Goal: Information Seeking & Learning: Learn about a topic

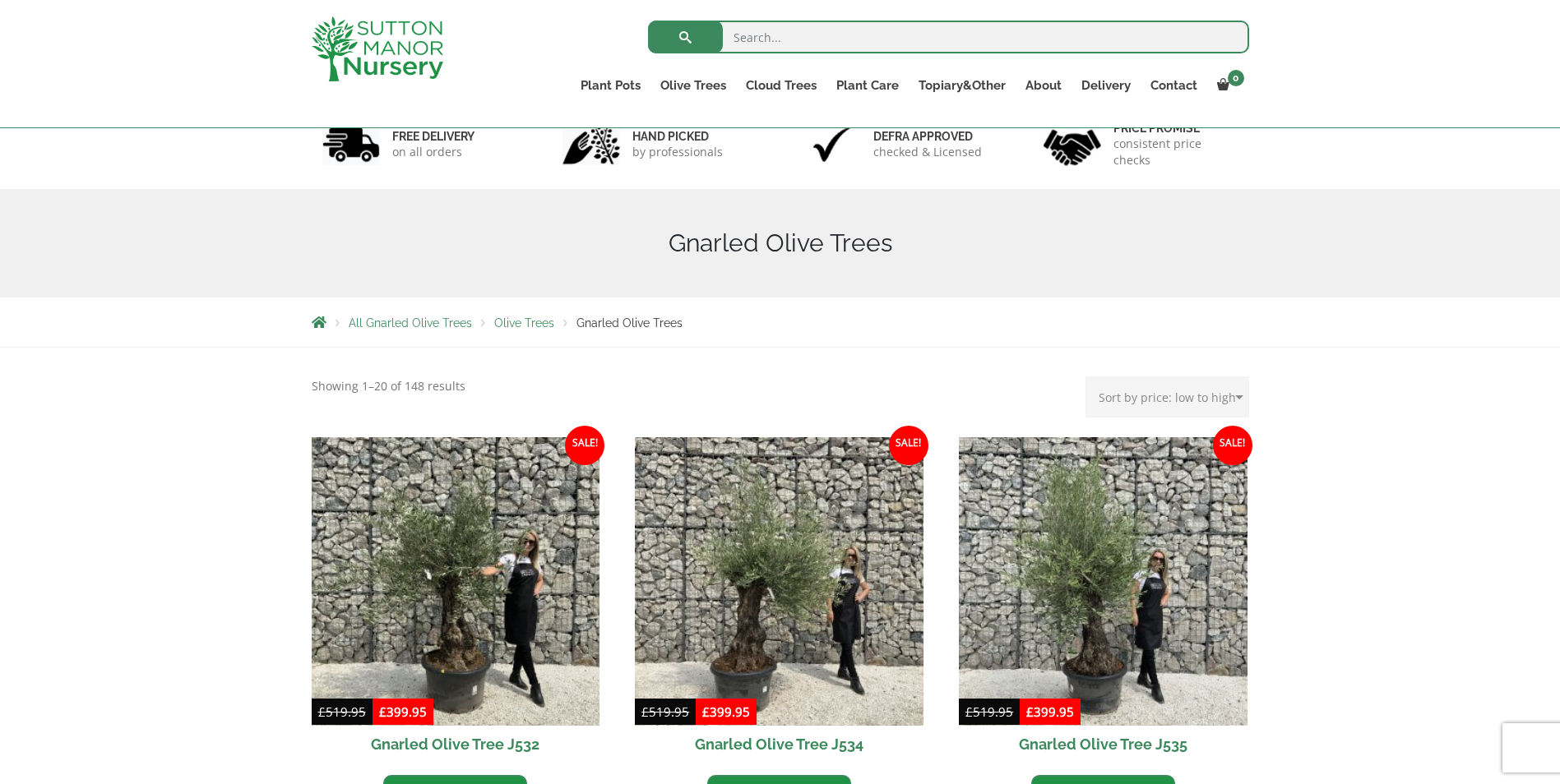
scroll to position [83, 0]
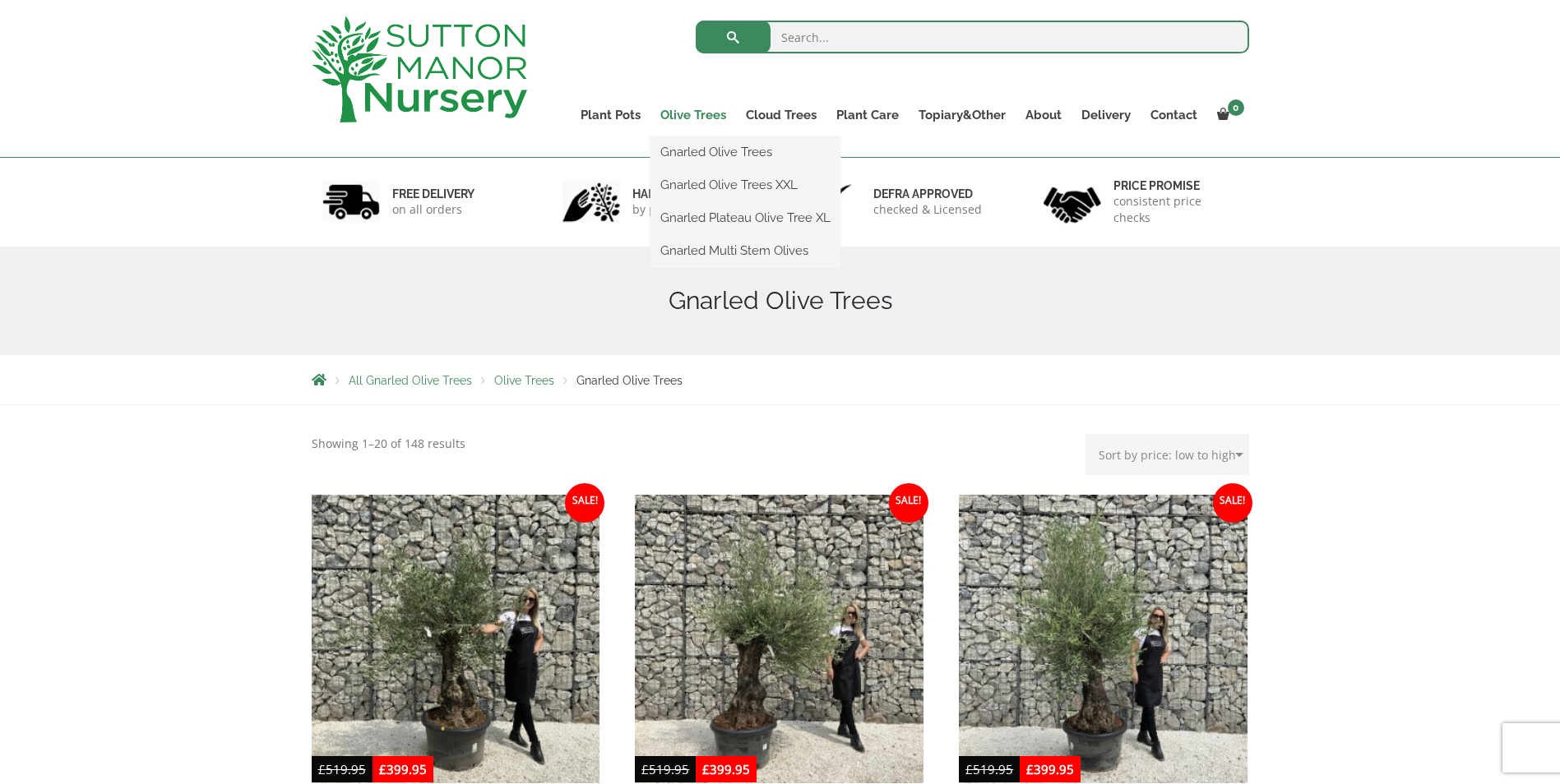
click at [693, 104] on link "Olive Trees" at bounding box center [693, 116] width 86 height 23
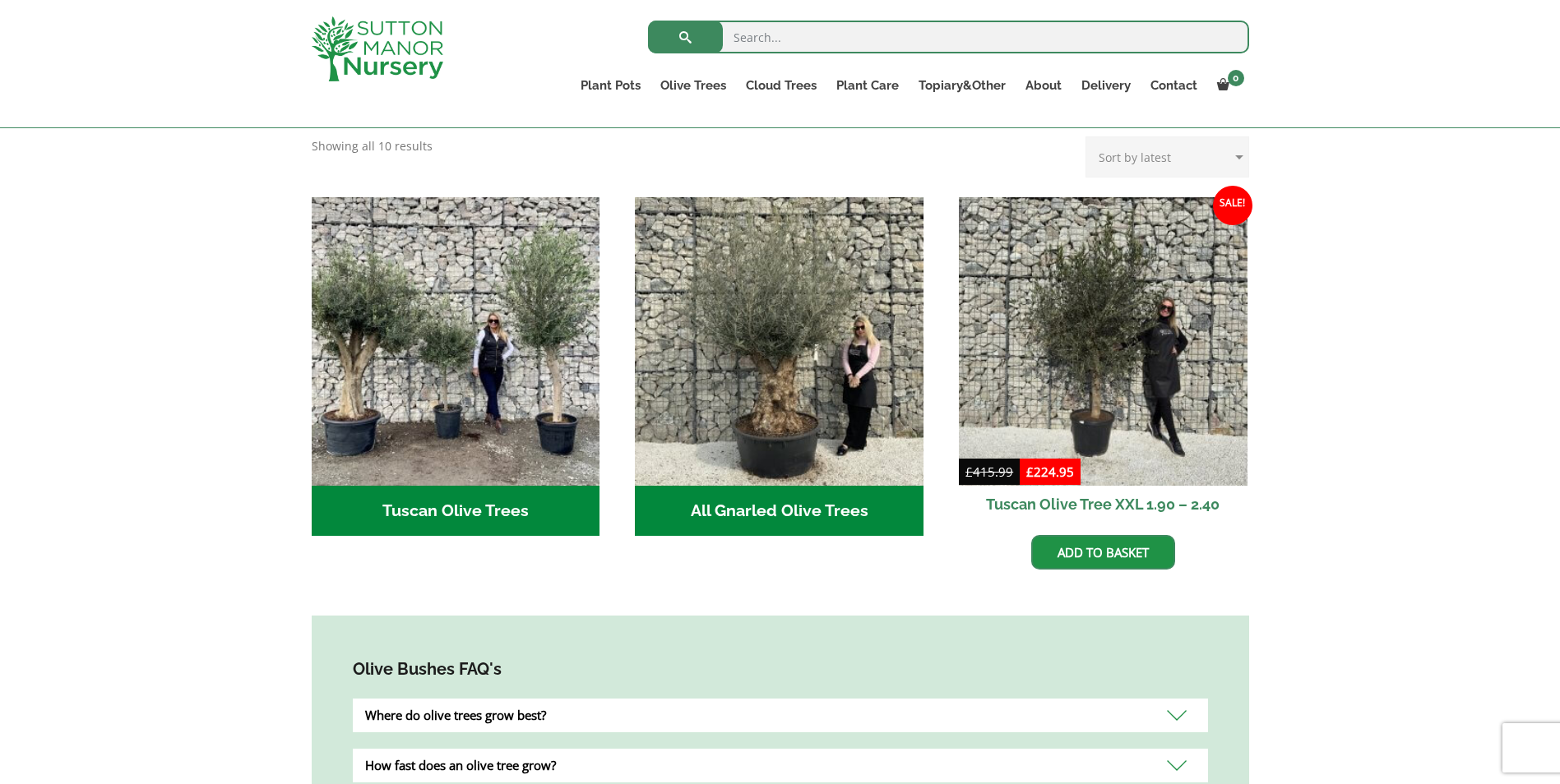
scroll to position [411, 0]
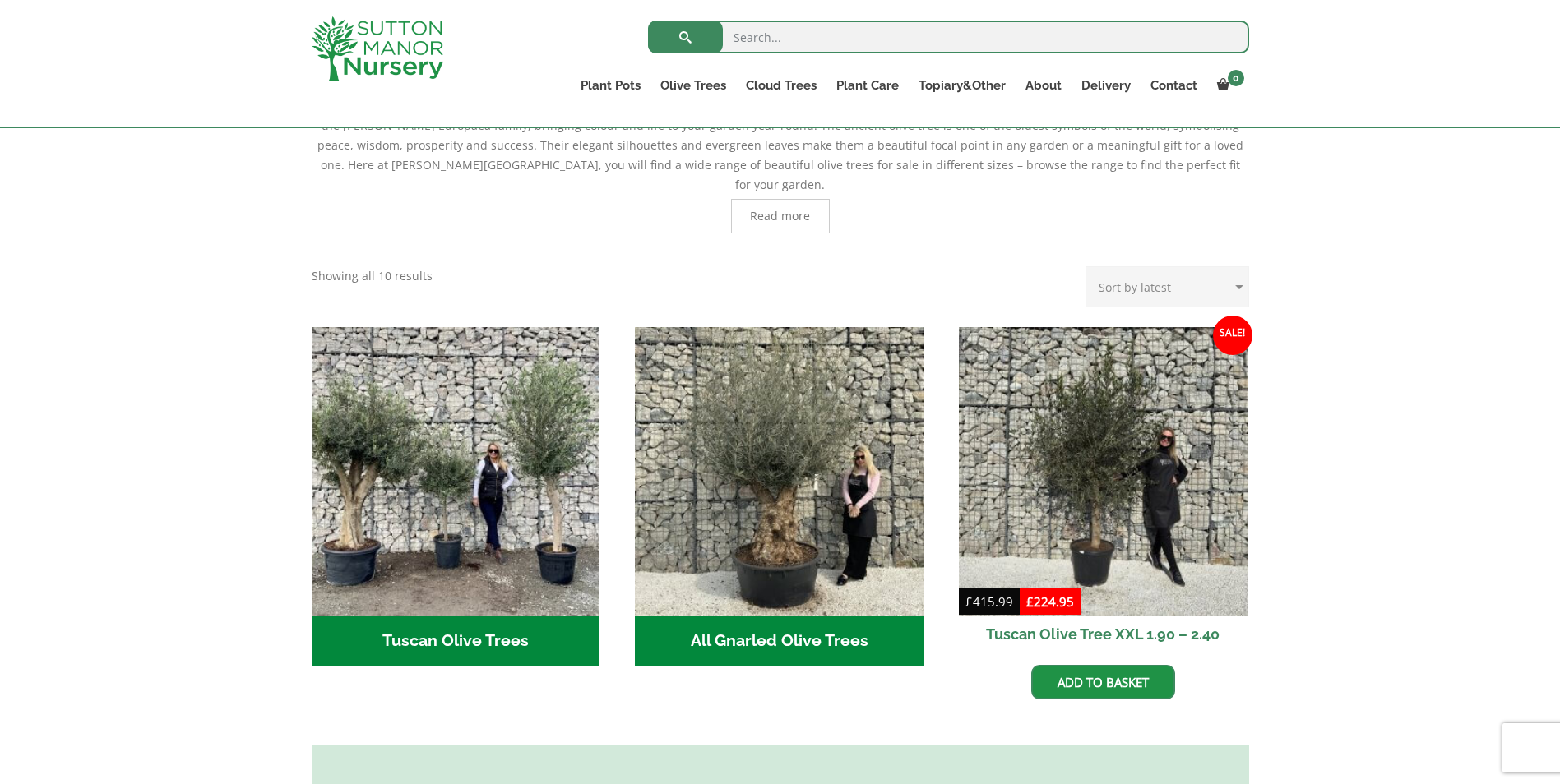
click at [356, 266] on p "Showing all 10 results Sorted by latest" at bounding box center [372, 276] width 121 height 19
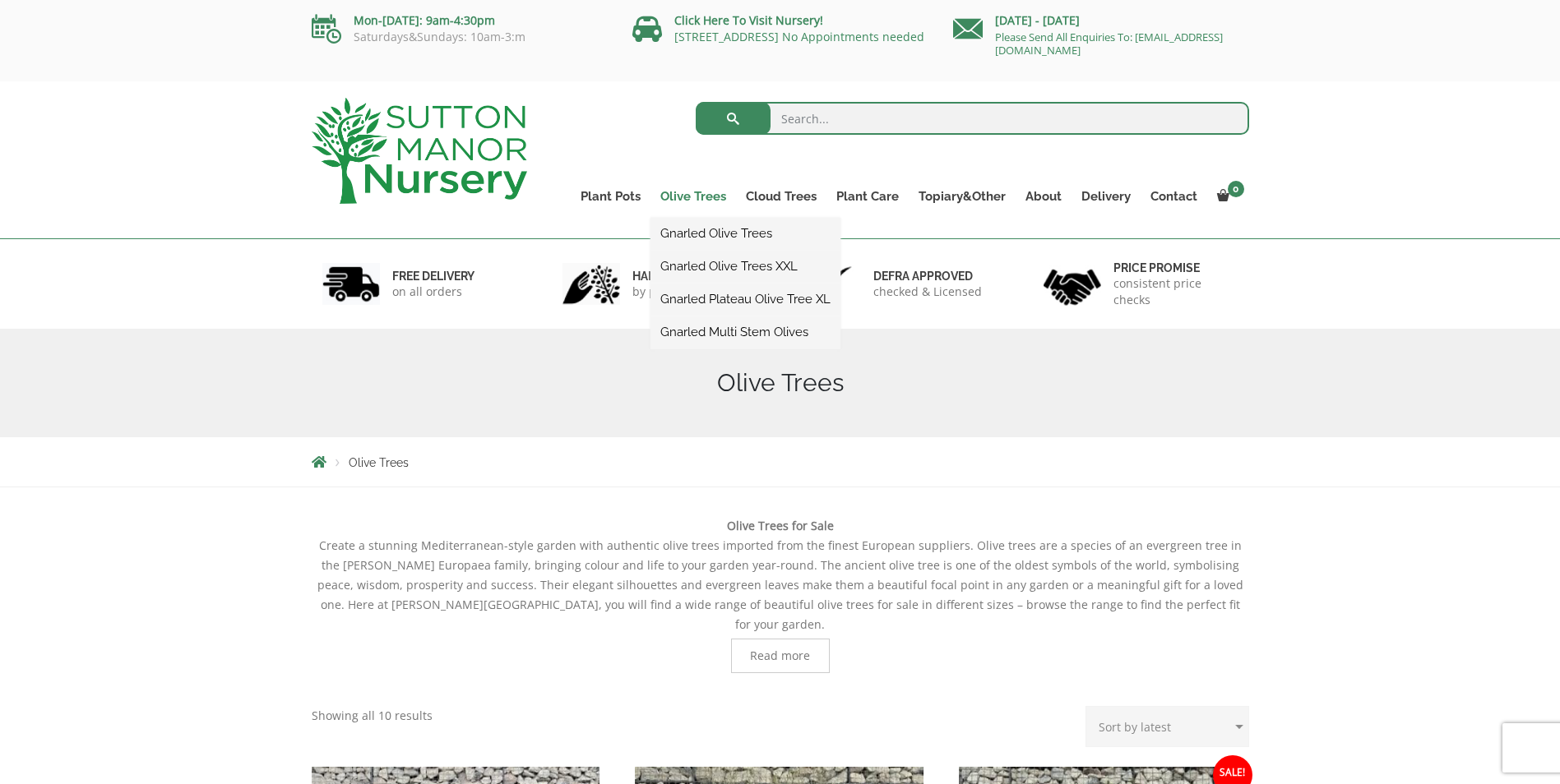
scroll to position [0, 0]
click at [699, 240] on link "Gnarled Olive Trees" at bounding box center [745, 233] width 190 height 24
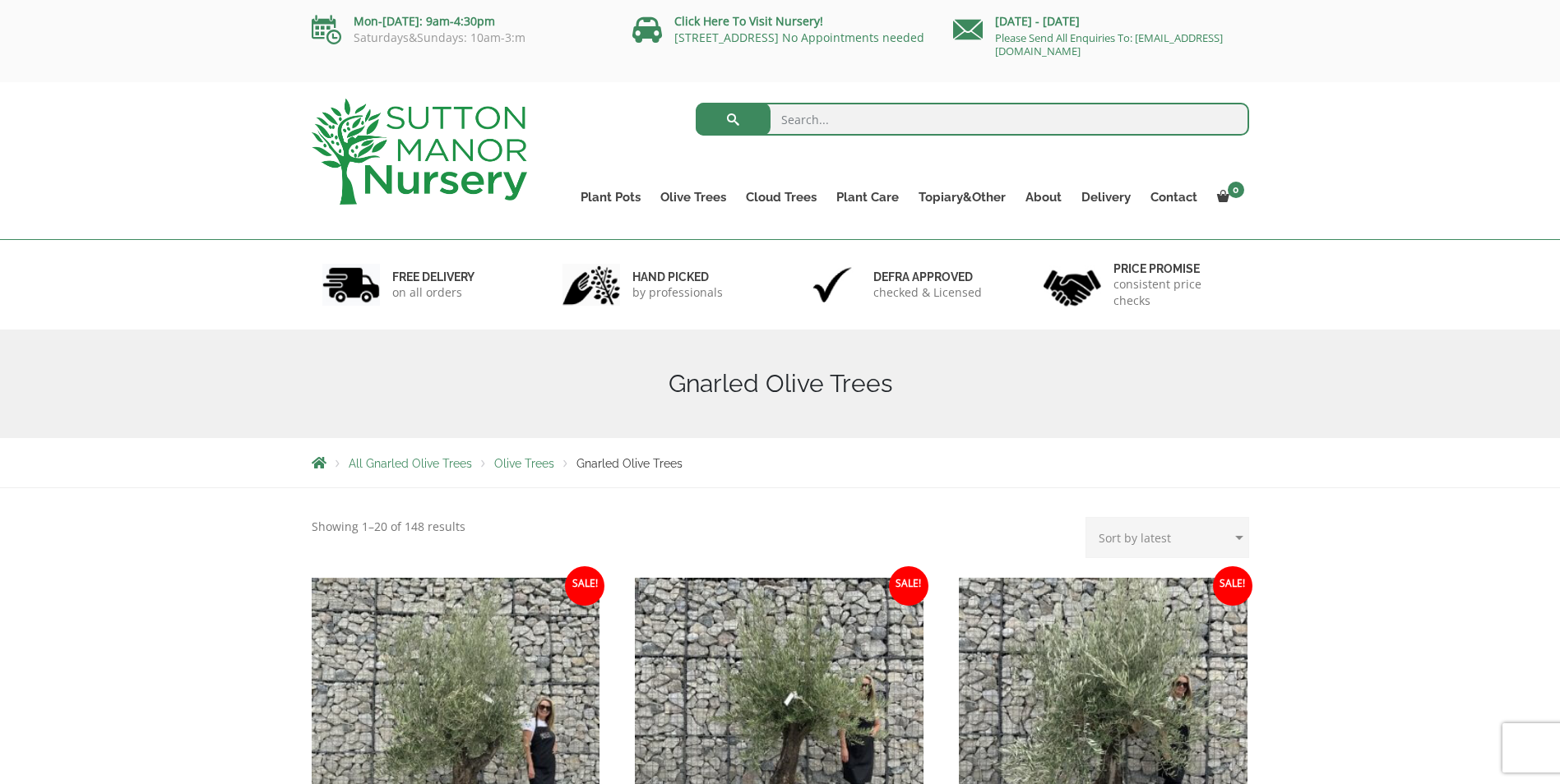
click at [1130, 528] on select "Sort by popularity Sort by latest Sort by price: low to high Sort by price: hig…" at bounding box center [1167, 537] width 163 height 41
select select "price"
click at [1089, 517] on select "Sort by popularity Sort by latest Sort by price: low to high Sort by price: hig…" at bounding box center [1167, 537] width 163 height 41
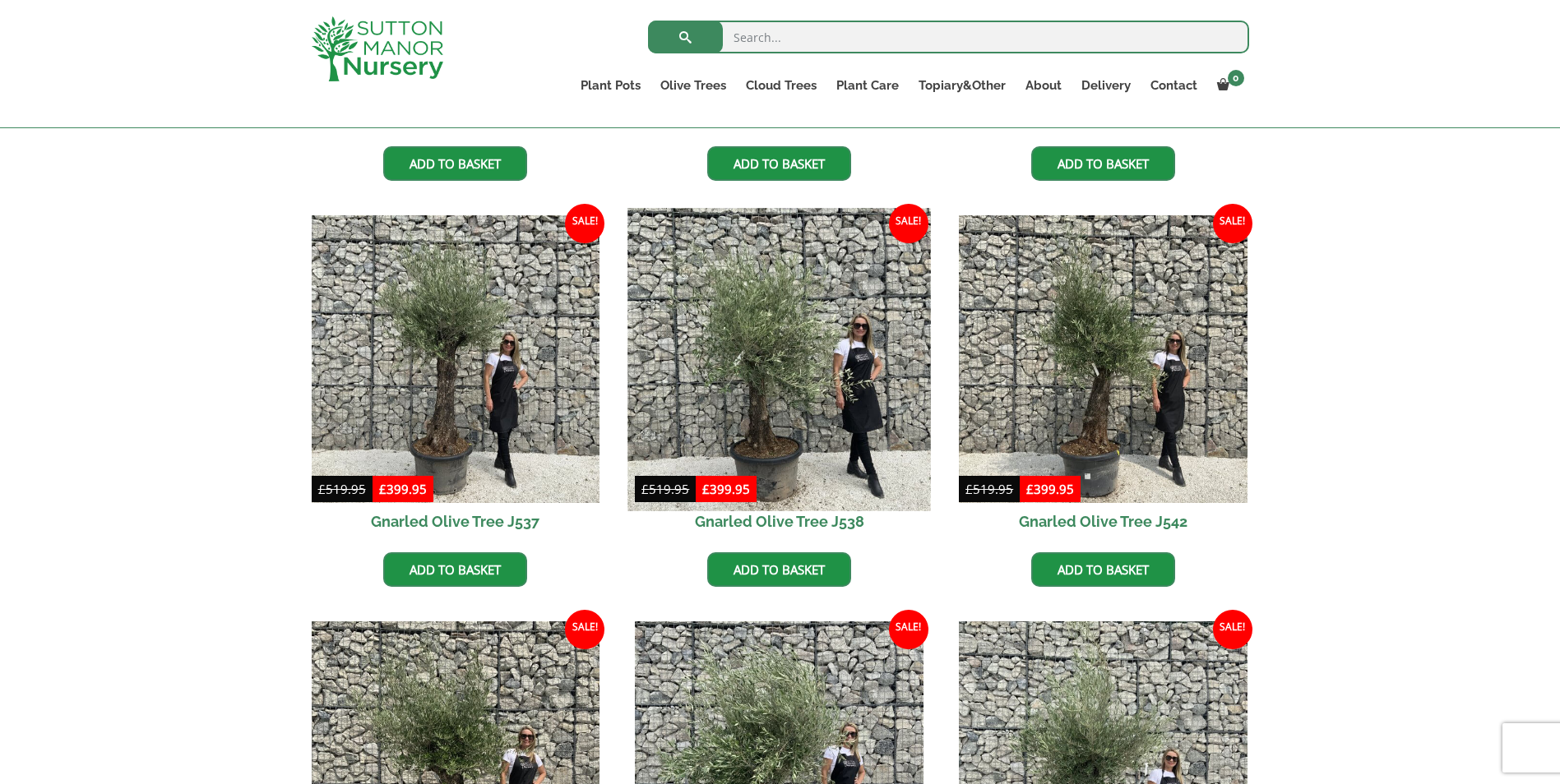
scroll to position [83, 0]
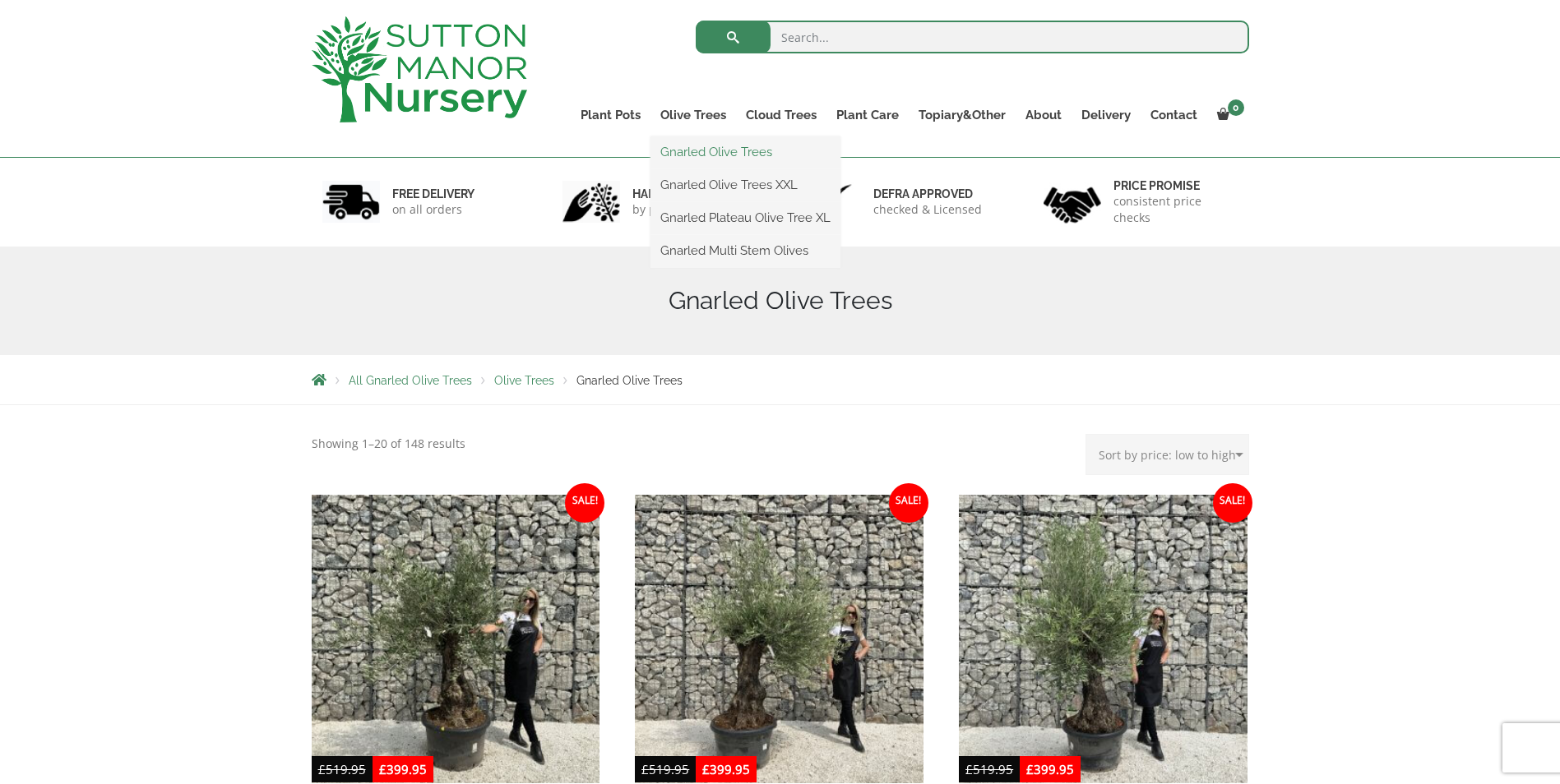
click at [686, 159] on link "Gnarled Olive Trees" at bounding box center [745, 152] width 190 height 24
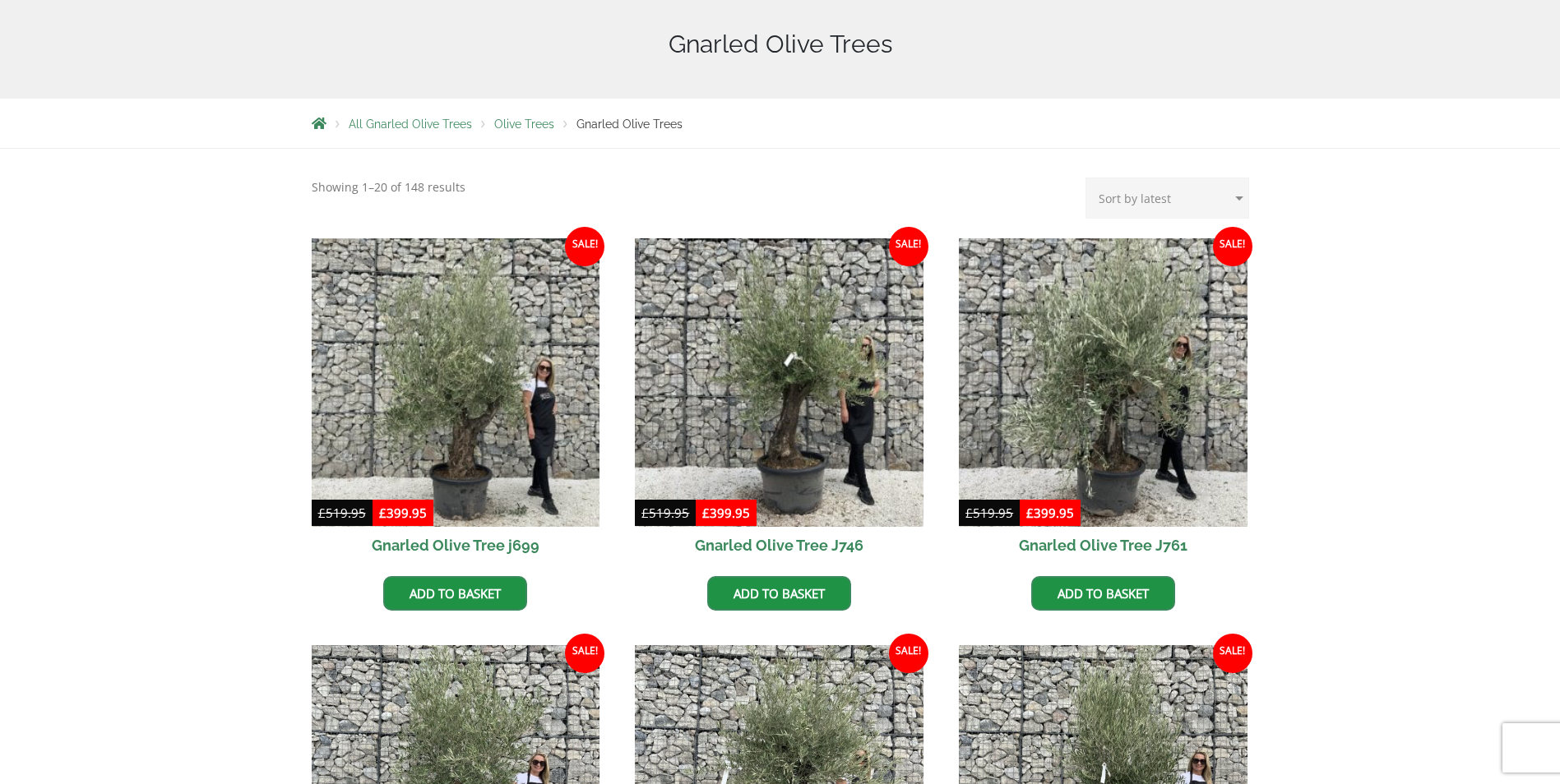
scroll to position [83, 0]
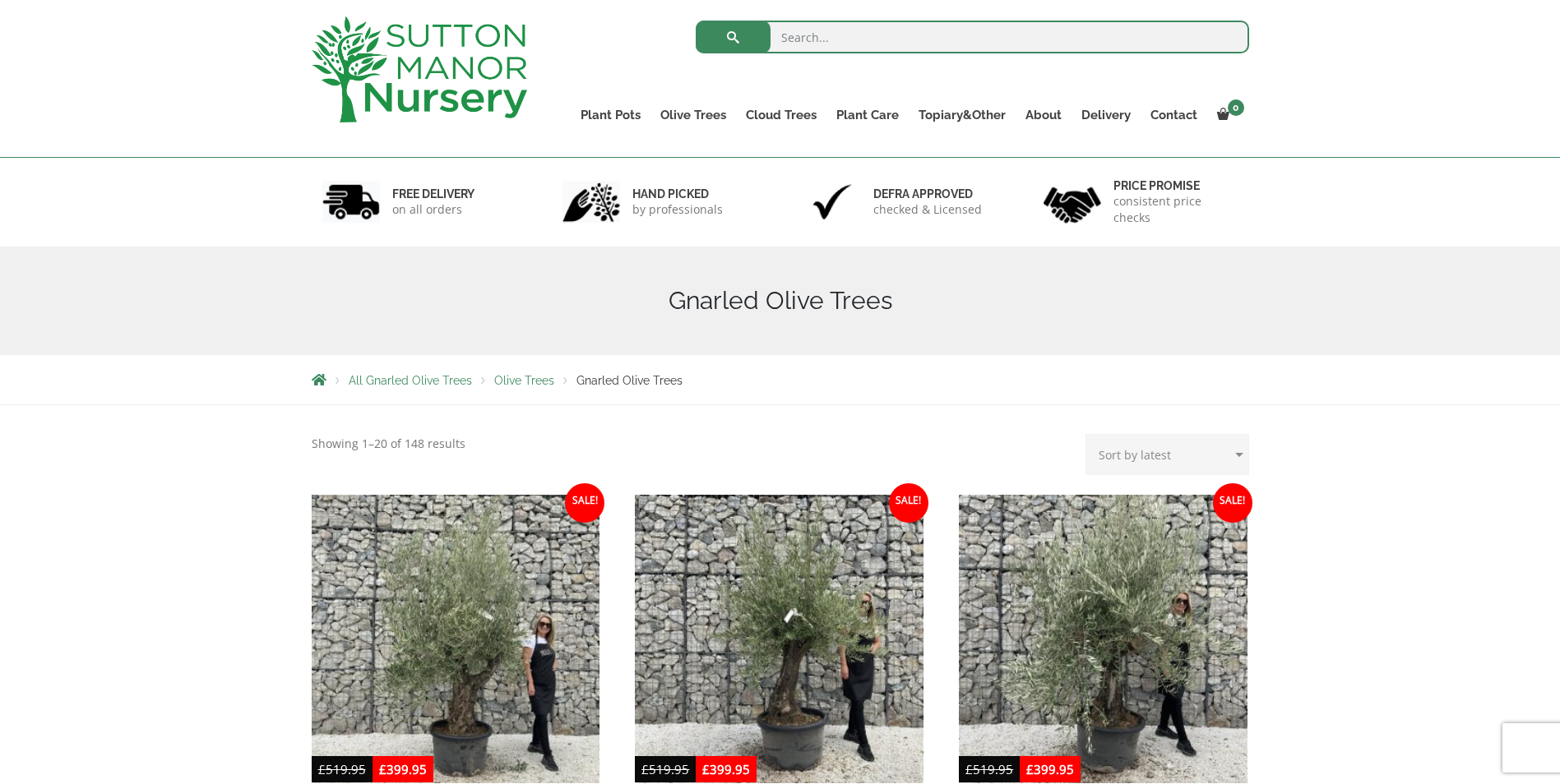
click at [1174, 450] on select "Sort by popularity Sort by latest Sort by price: low to high Sort by price: hig…" at bounding box center [1167, 455] width 163 height 41
select select "price"
click at [1089, 434] on select "Sort by popularity Sort by latest Sort by price: low to high Sort by price: hig…" at bounding box center [1167, 455] width 163 height 41
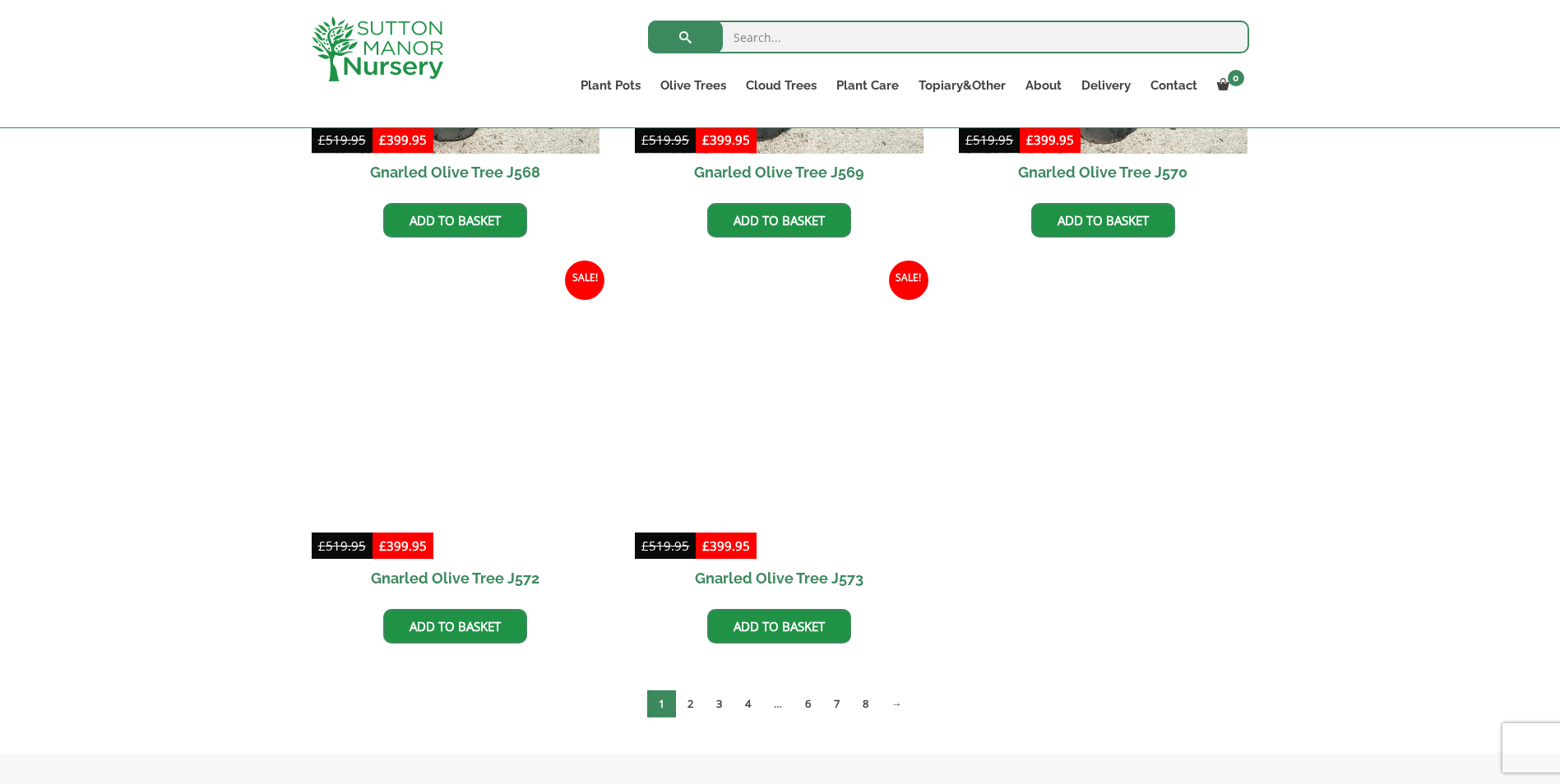
scroll to position [2878, 0]
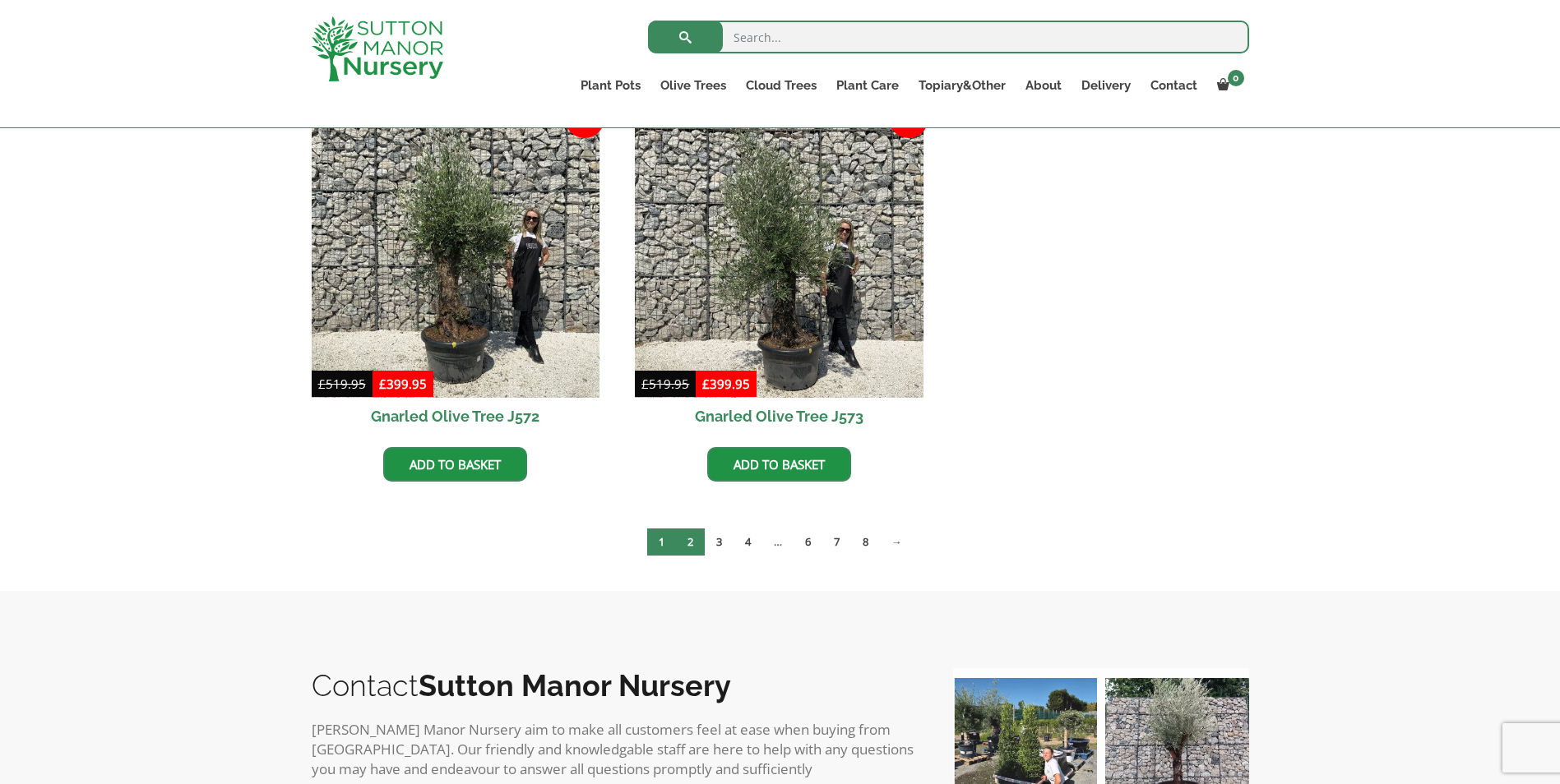
click at [693, 541] on link "2" at bounding box center [691, 542] width 29 height 27
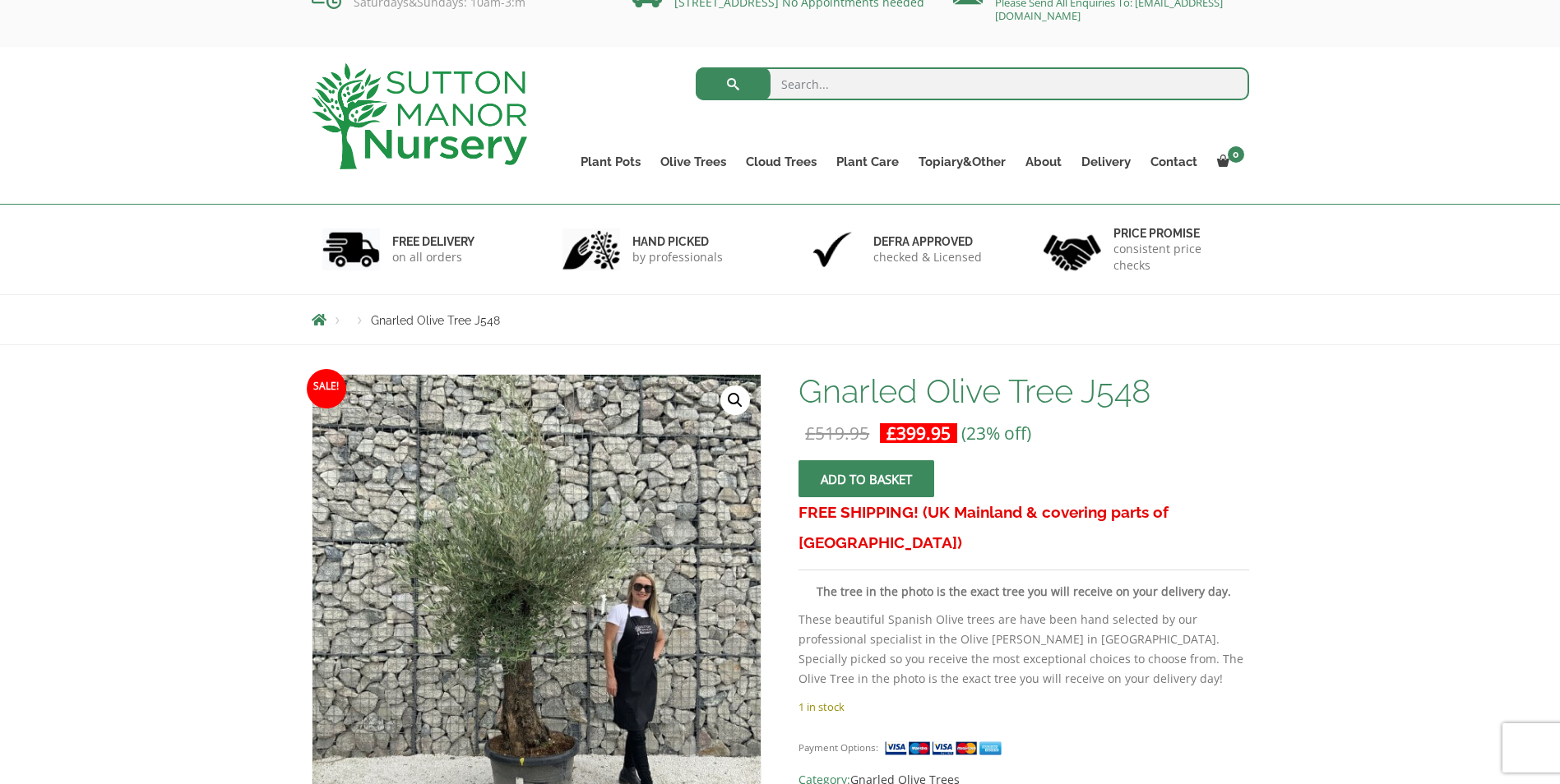
scroll to position [164, 0]
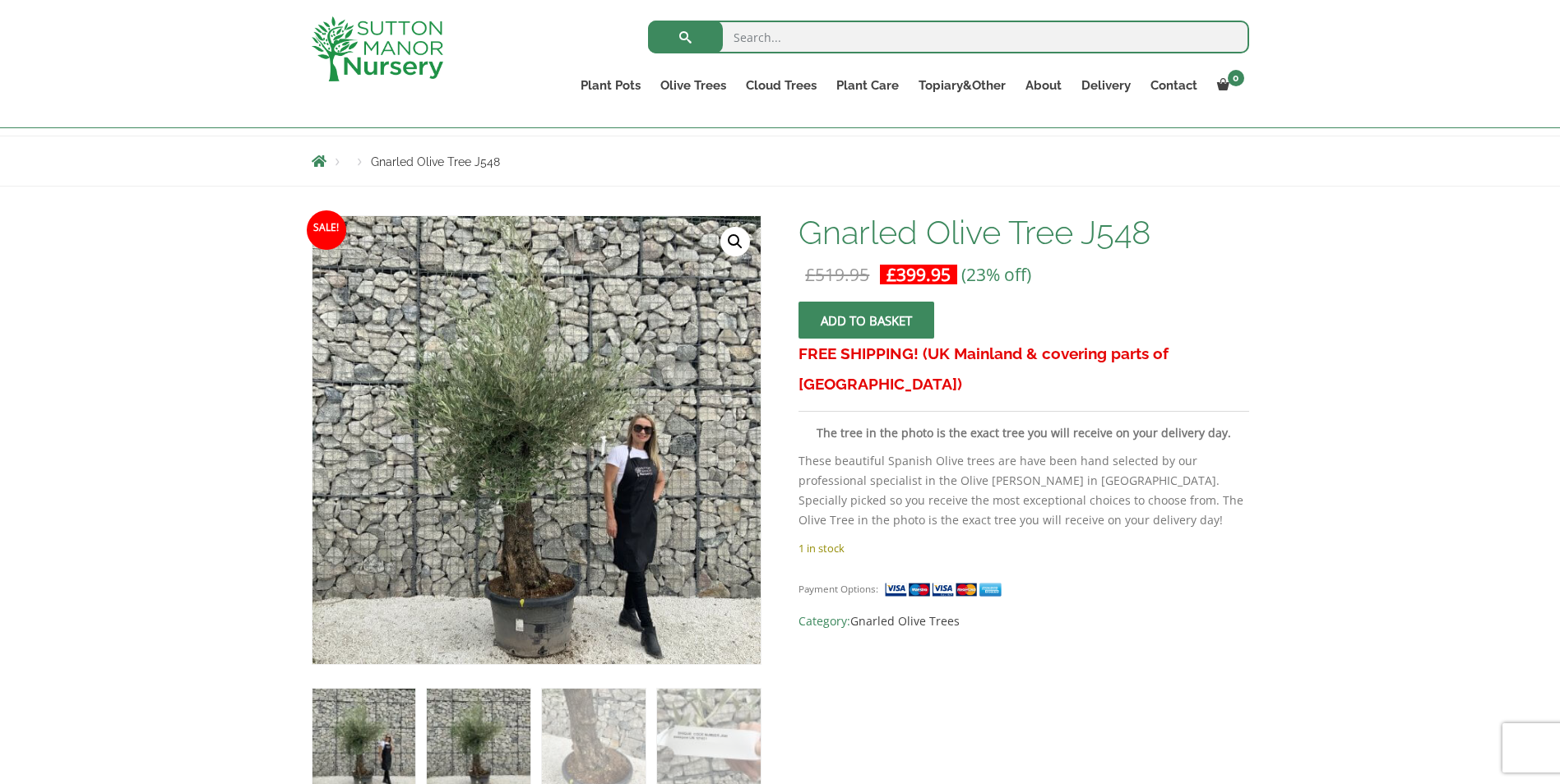
click at [447, 737] on img at bounding box center [478, 740] width 103 height 103
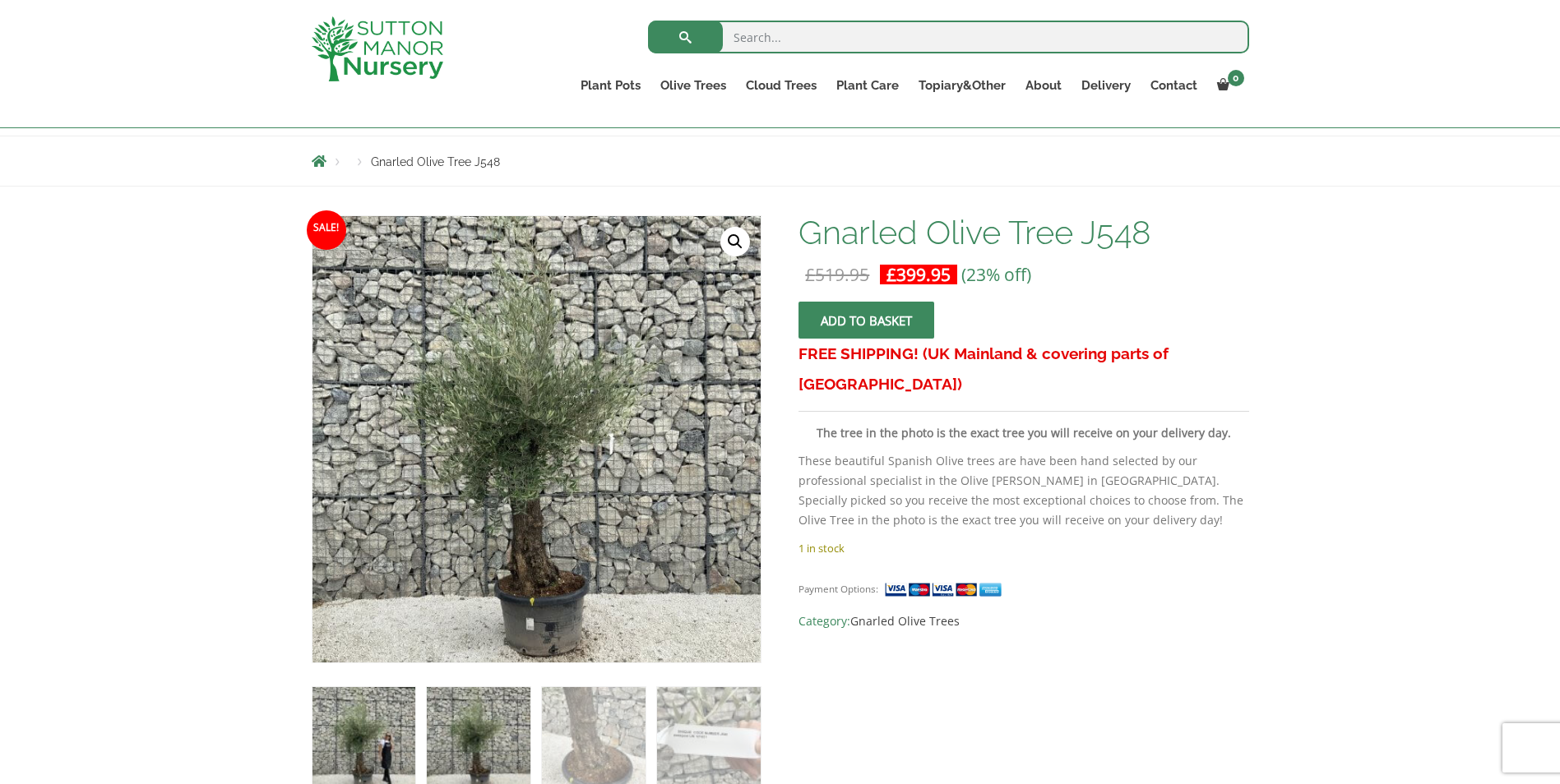
click at [375, 745] on img at bounding box center [364, 738] width 103 height 103
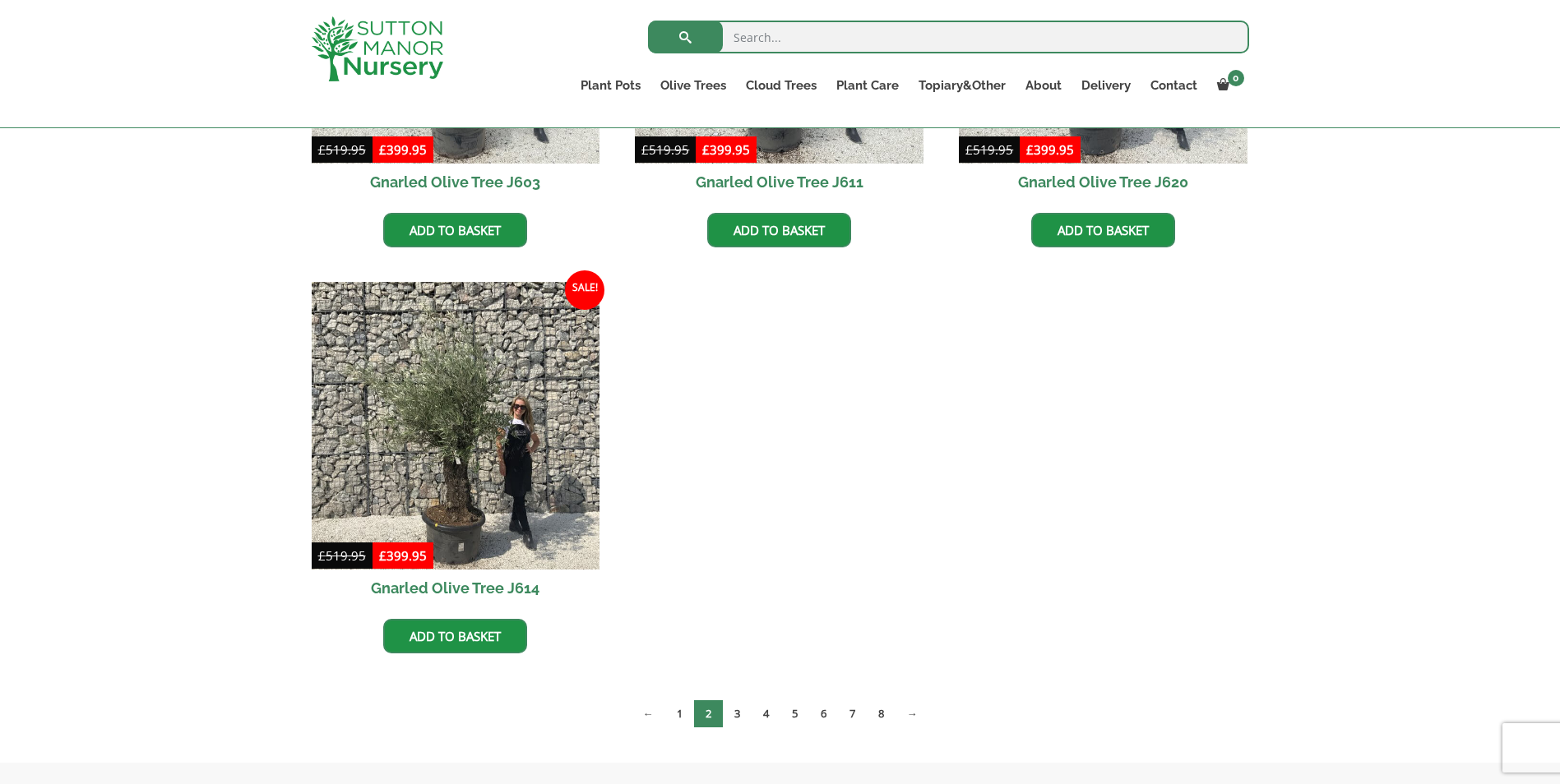
scroll to position [2713, 0]
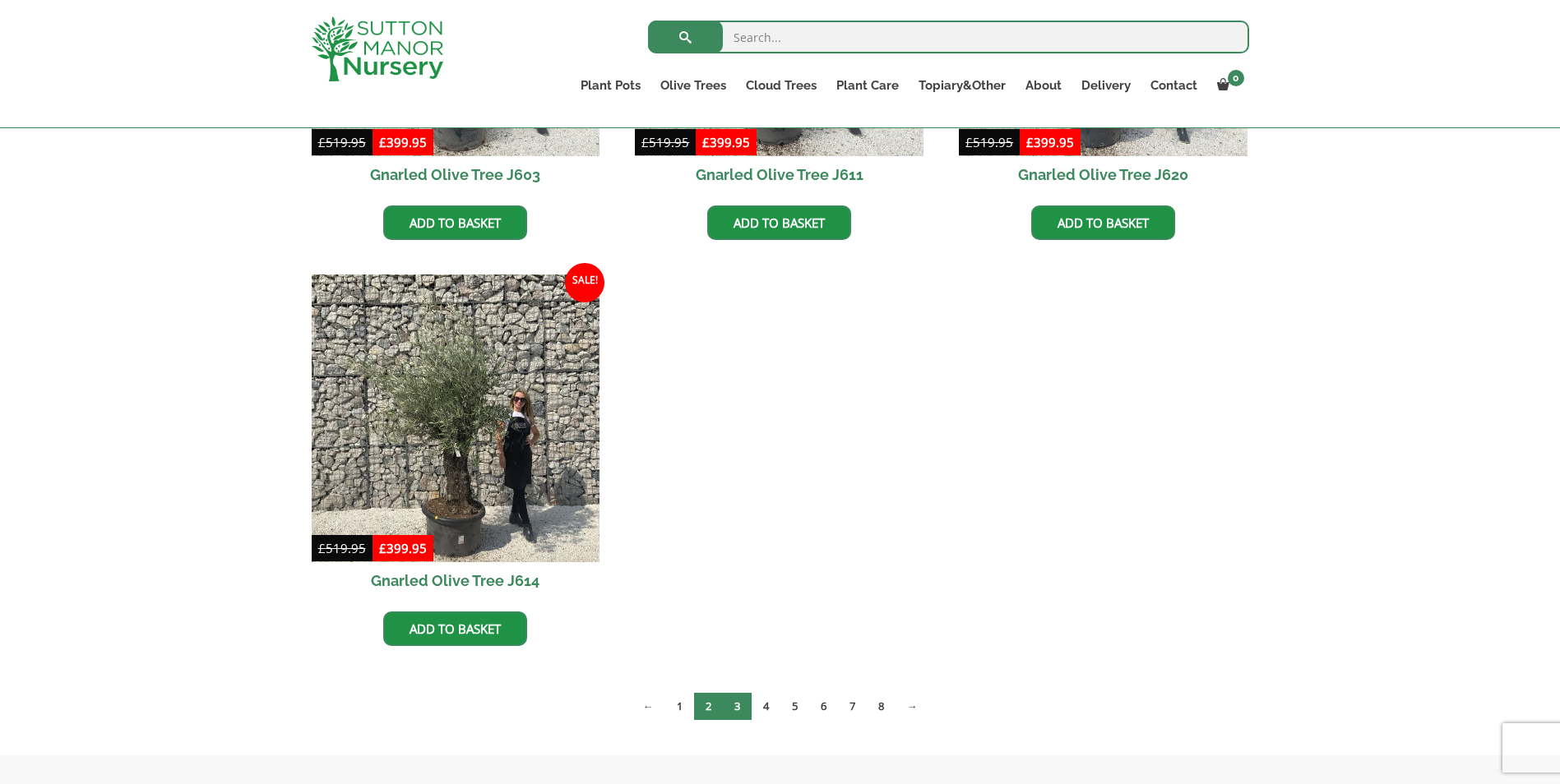
click at [742, 708] on link "3" at bounding box center [738, 706] width 29 height 27
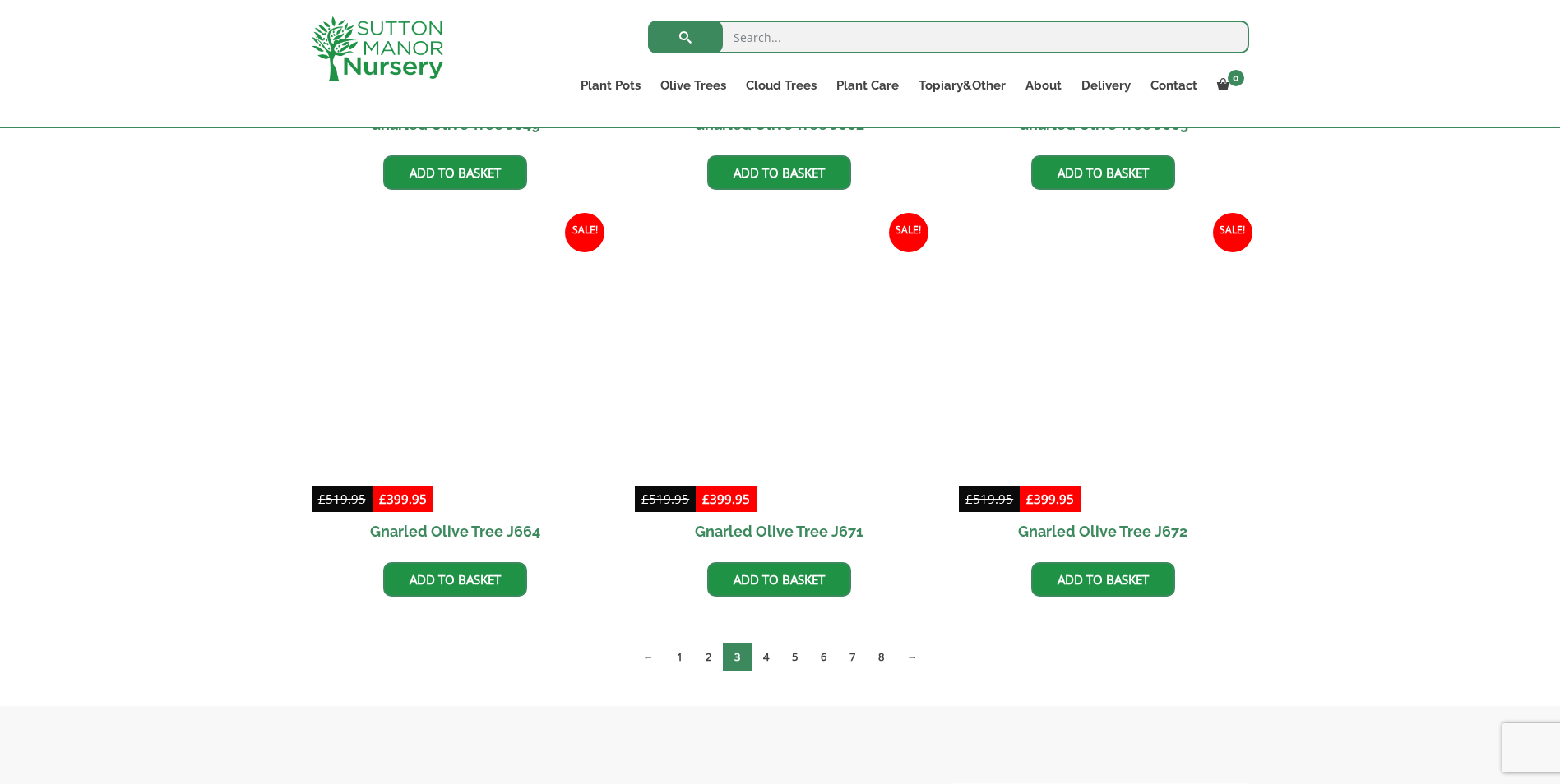
scroll to position [2384, 0]
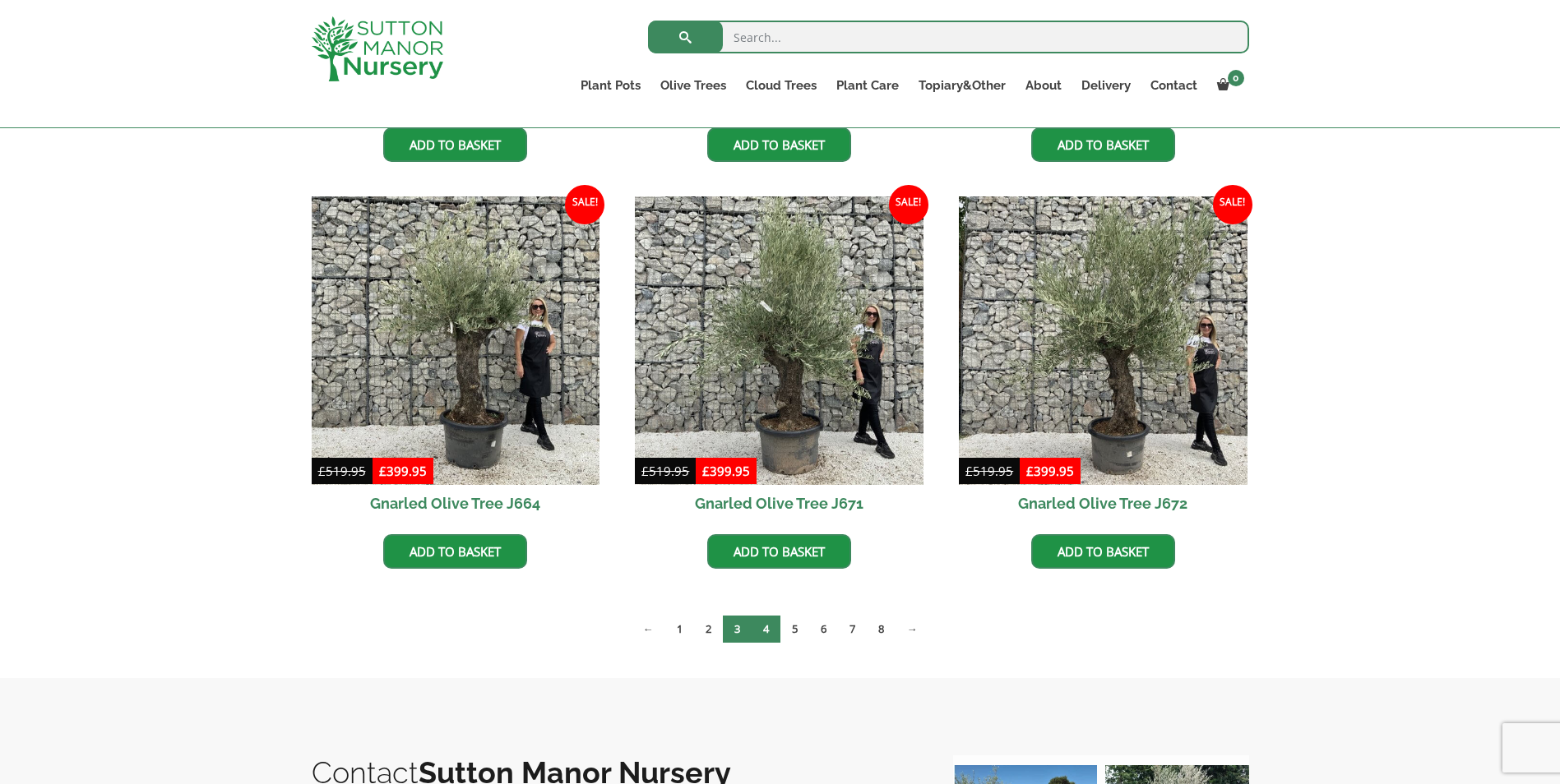
click at [766, 633] on link "4" at bounding box center [766, 630] width 29 height 27
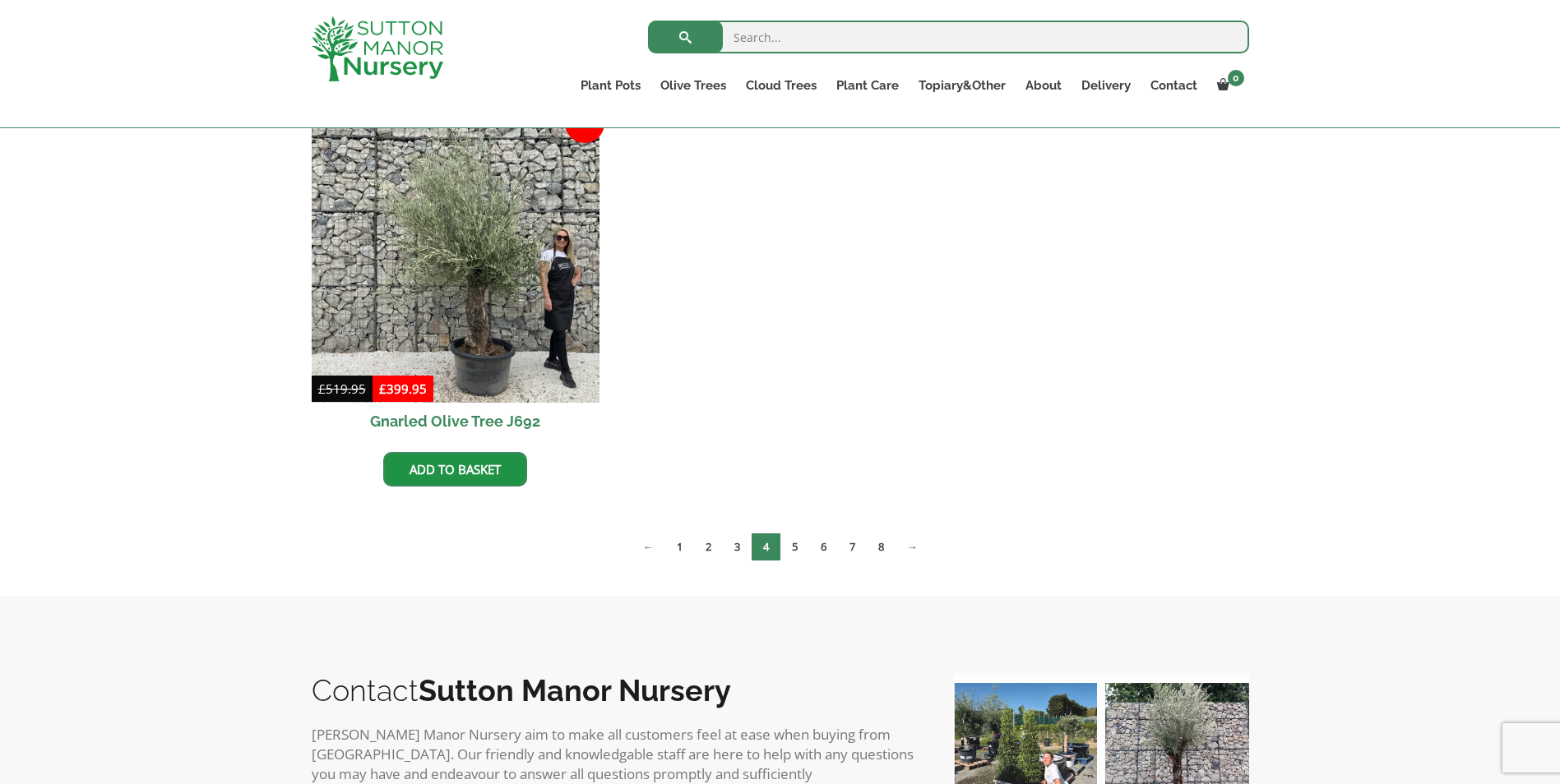
scroll to position [2878, 0]
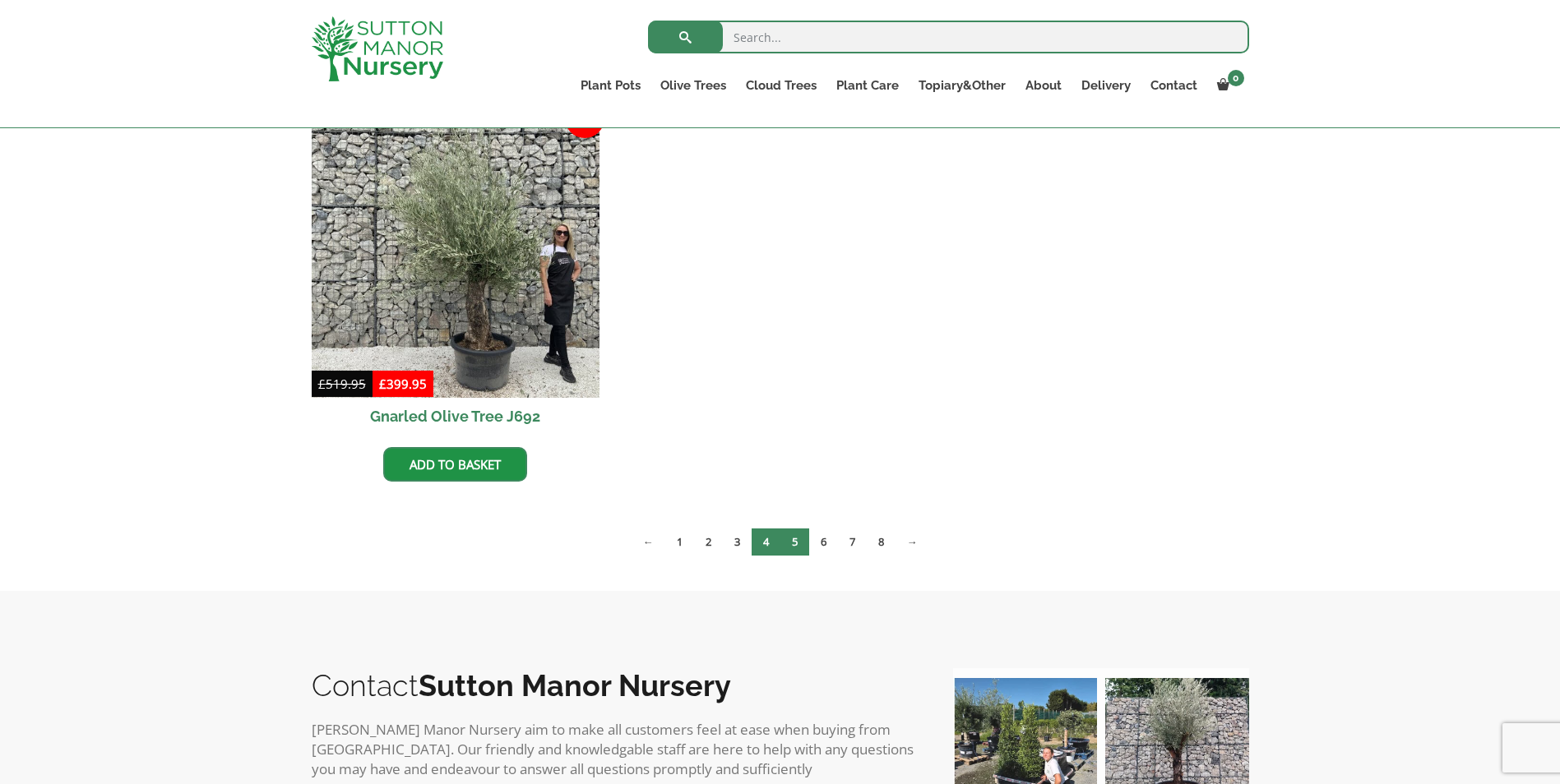
click at [794, 543] on link "5" at bounding box center [795, 542] width 29 height 27
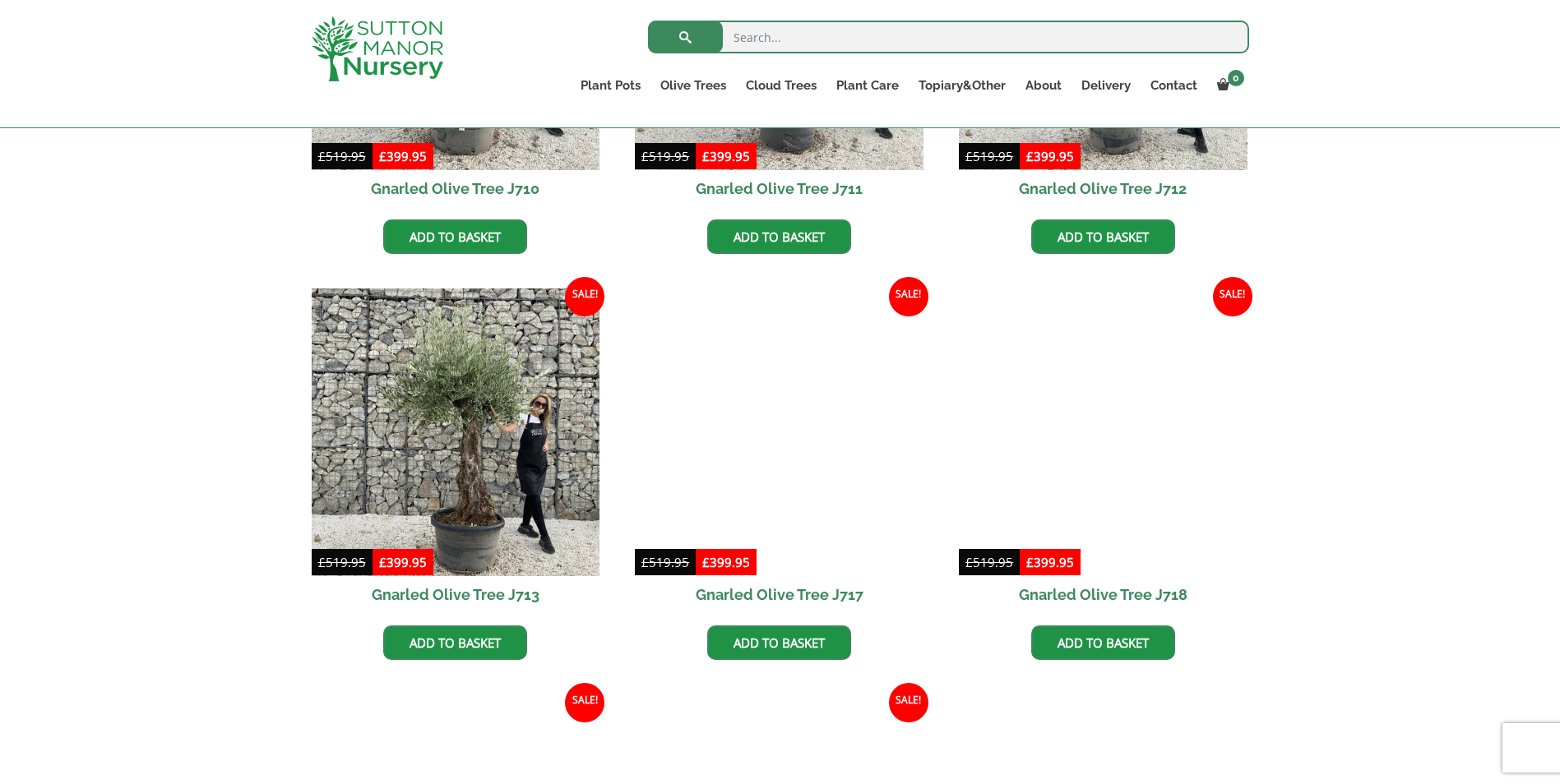
scroll to position [1891, 0]
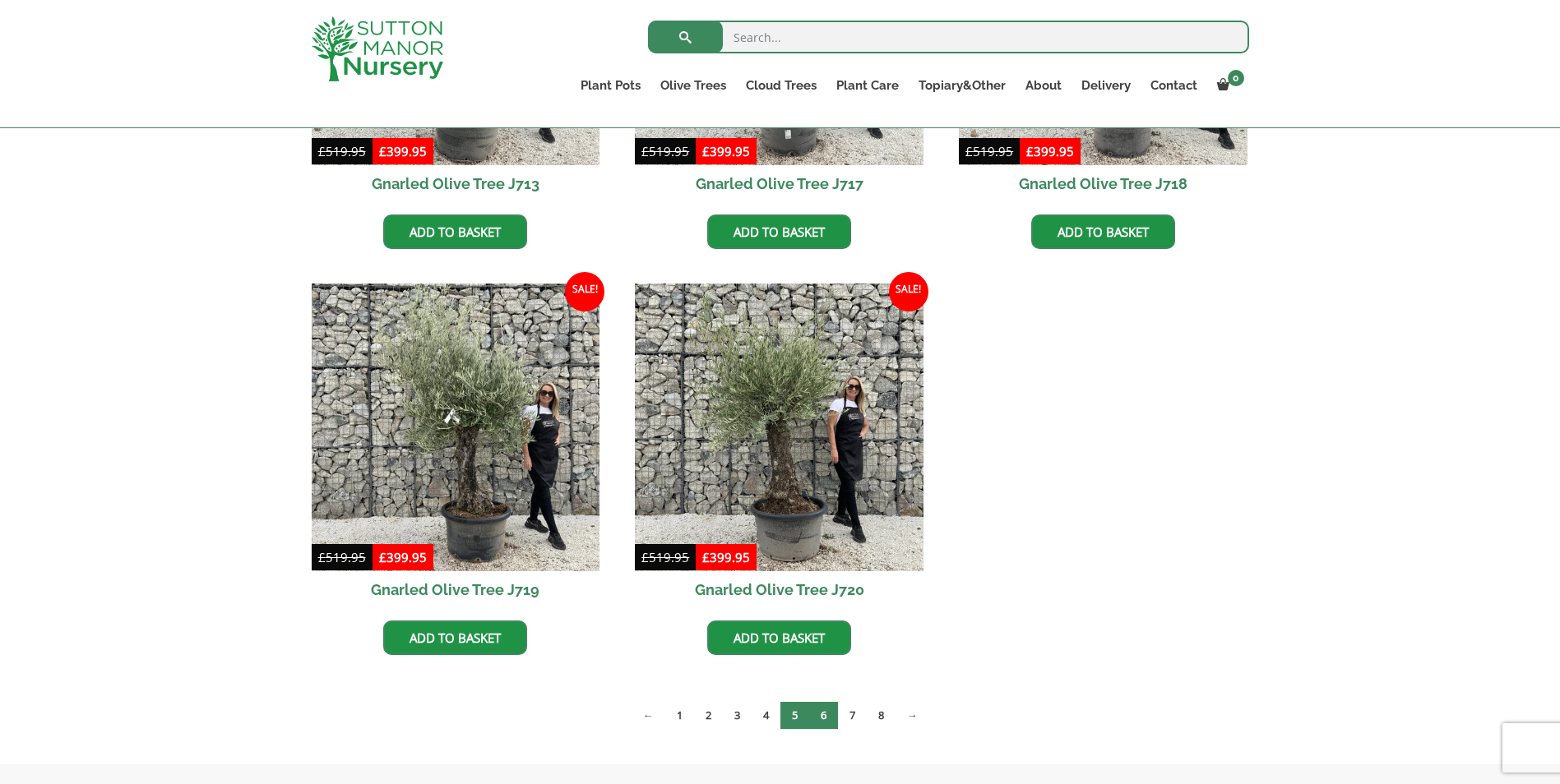
click at [813, 722] on link "6" at bounding box center [824, 716] width 29 height 27
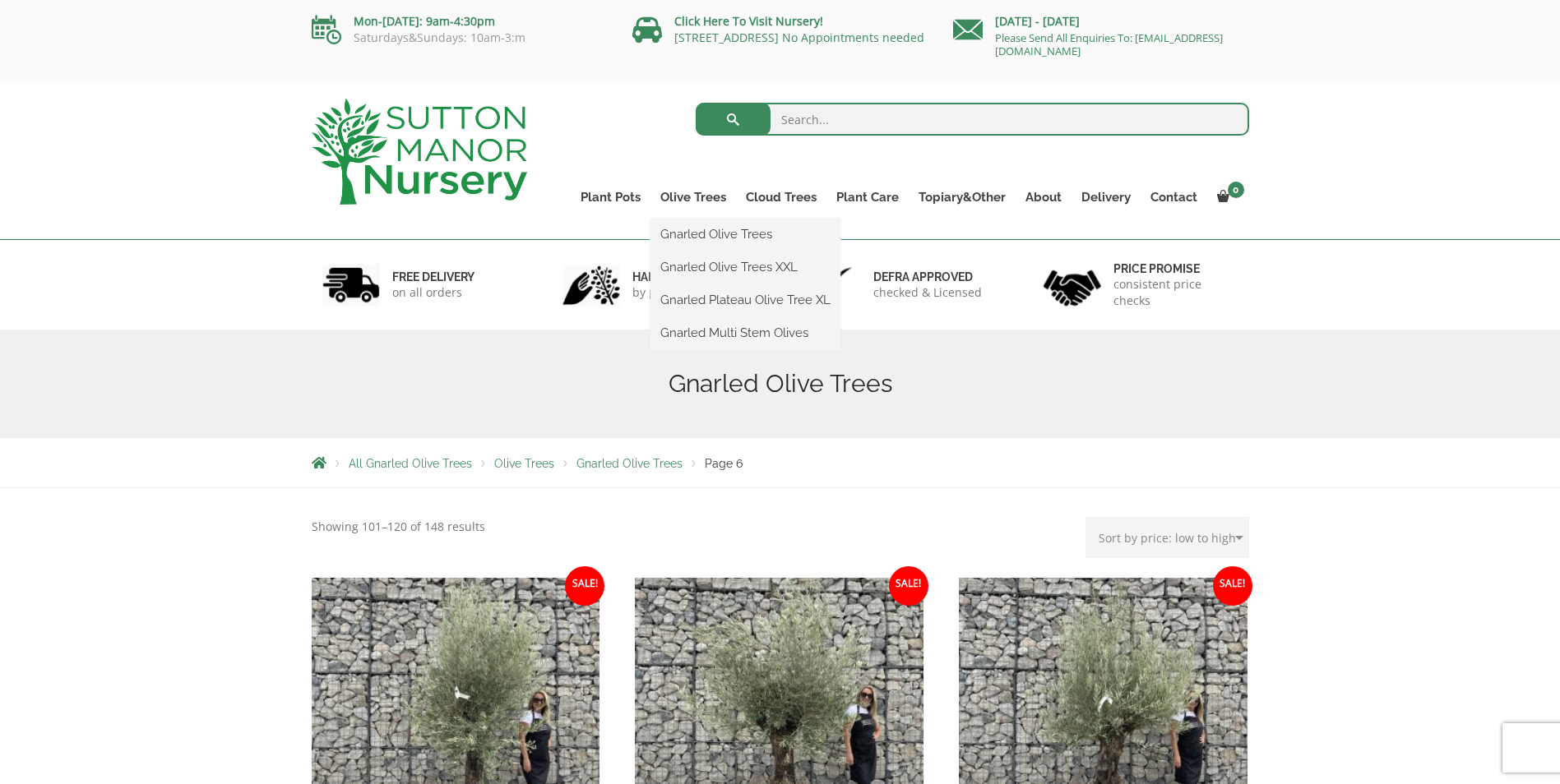
click at [699, 219] on ul "Gnarled Olive Trees Gnarled Olive Trees XXL Gnarled Plateau Olive Tree XL Gnarl…" at bounding box center [745, 284] width 190 height 131
click at [698, 195] on link "Olive Trees" at bounding box center [693, 197] width 86 height 23
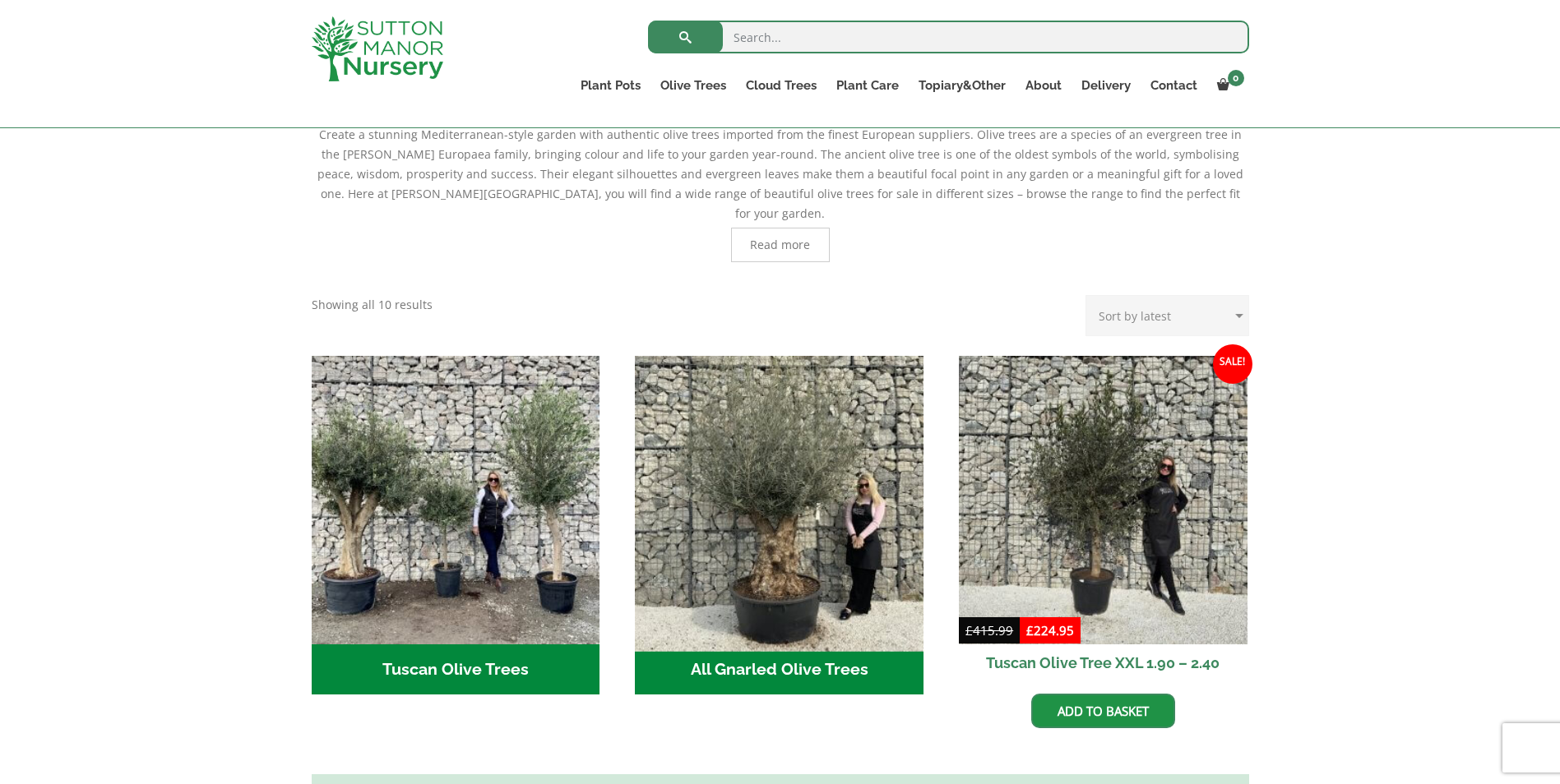
scroll to position [411, 0]
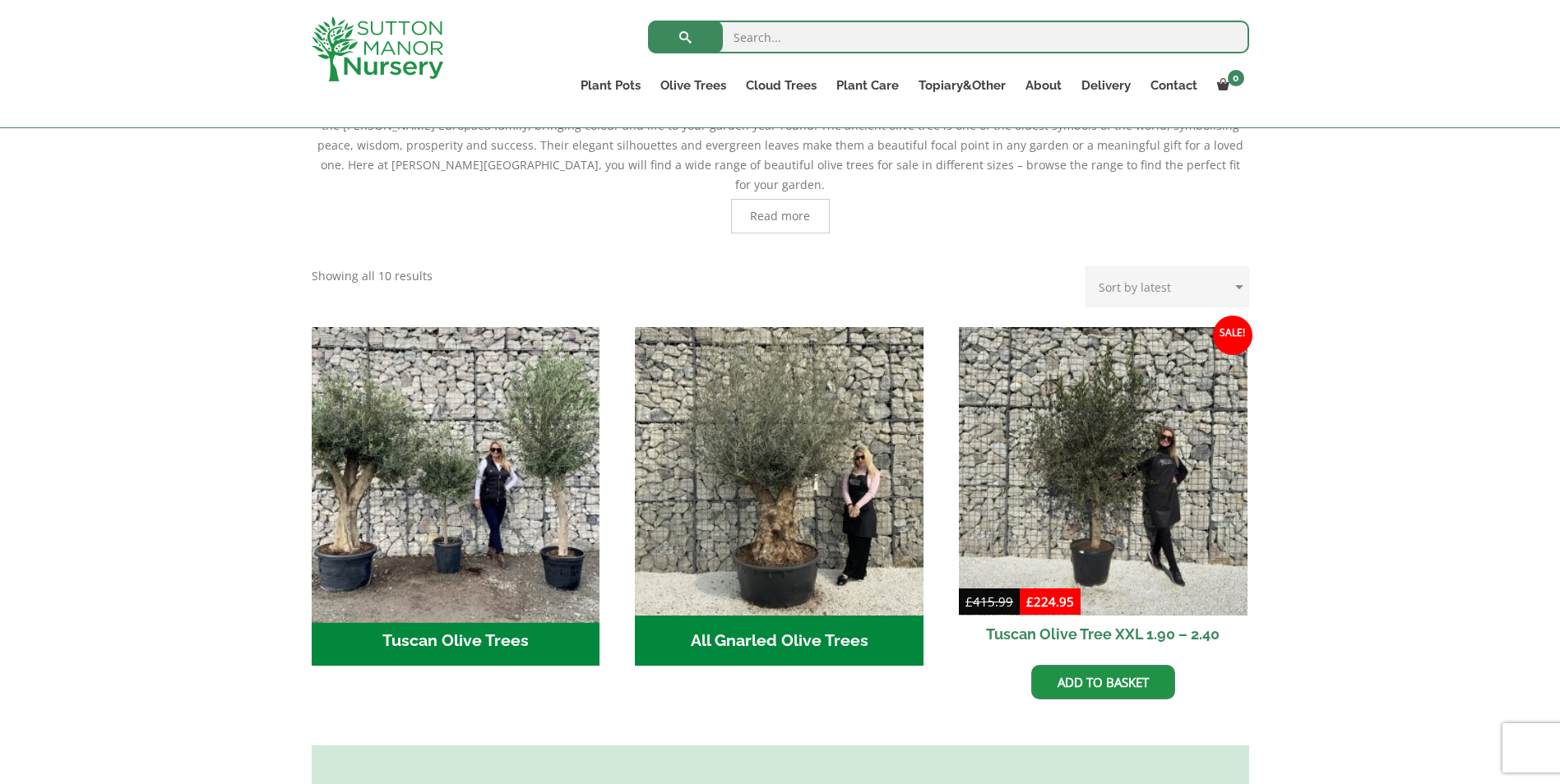
click at [499, 520] on img "Visit product category Tuscan Olive Trees" at bounding box center [455, 470] width 302 height 302
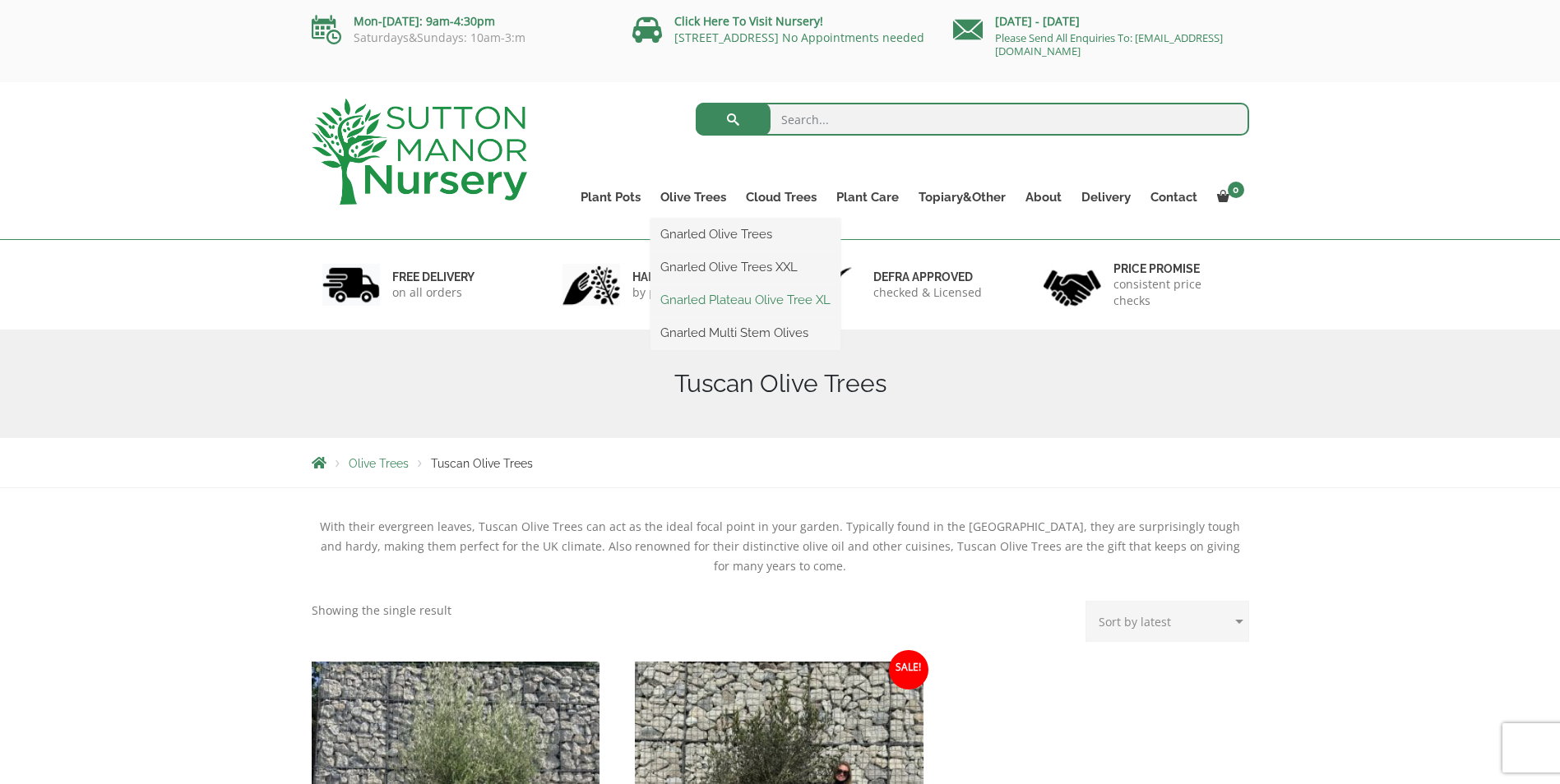
click at [739, 300] on link "Gnarled Plateau Olive Tree XL" at bounding box center [745, 299] width 190 height 24
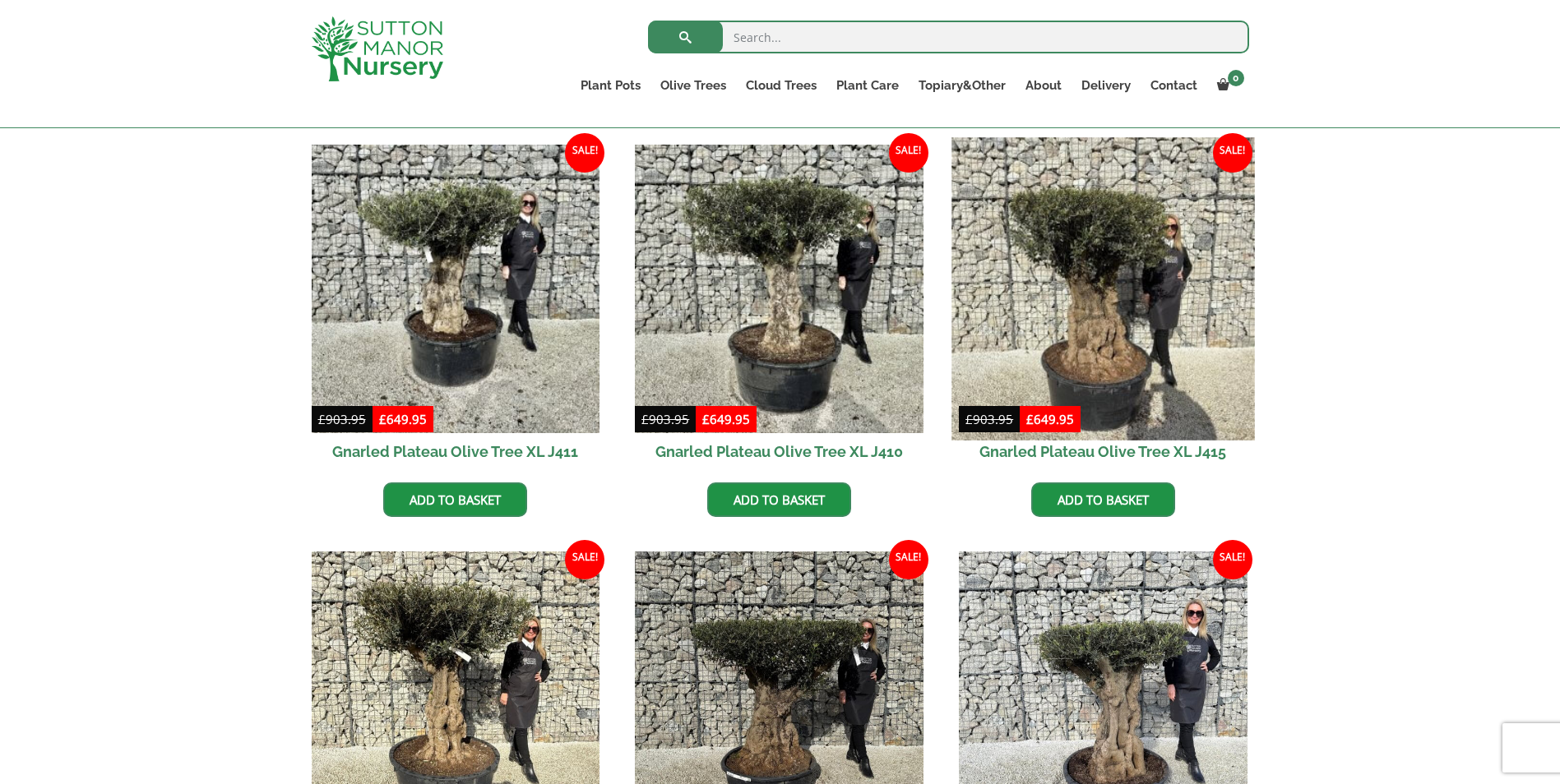
scroll to position [575, 0]
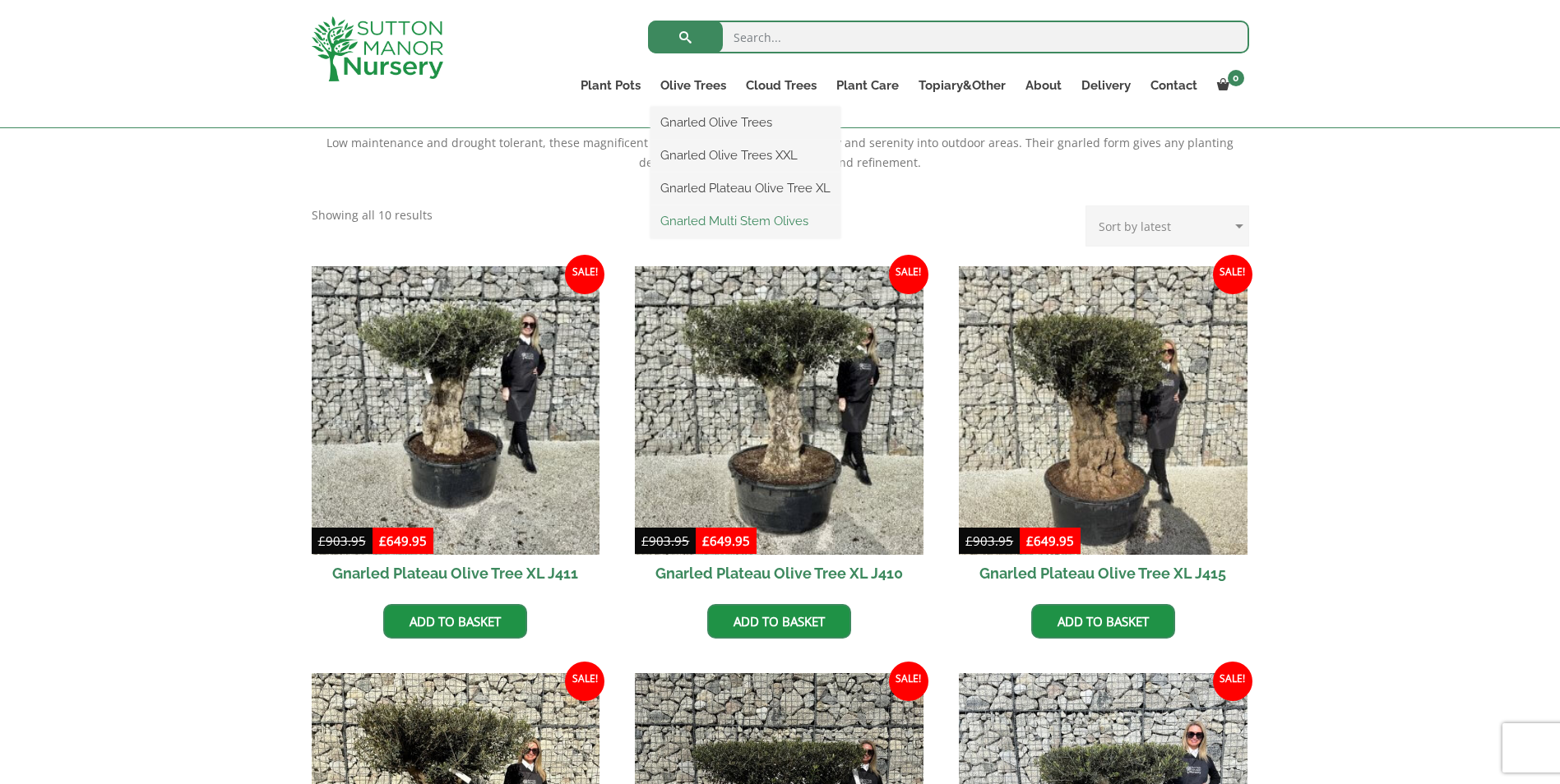
click at [715, 225] on link "Gnarled Multi Stem Olives" at bounding box center [745, 221] width 190 height 24
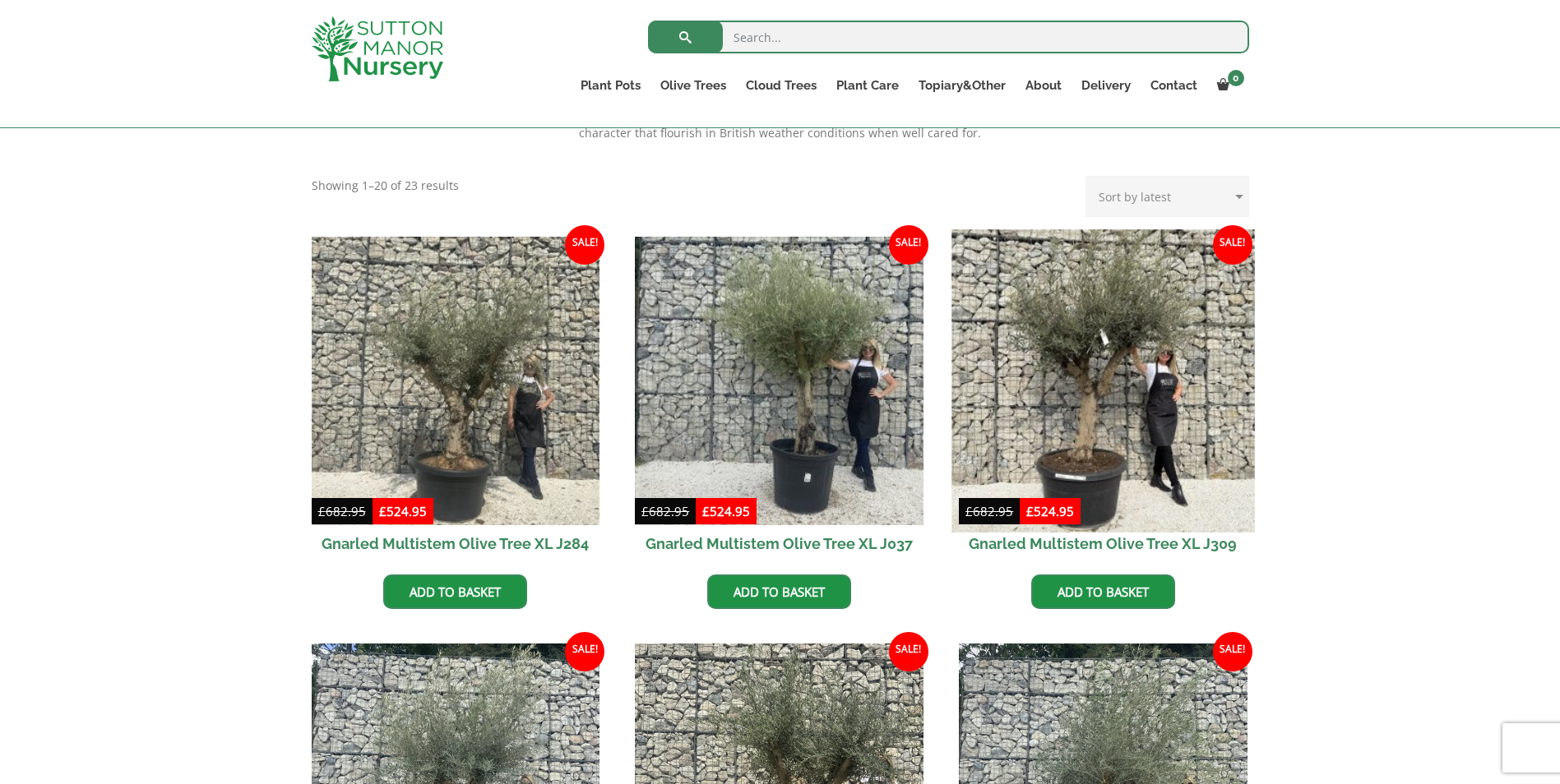
scroll to position [575, 0]
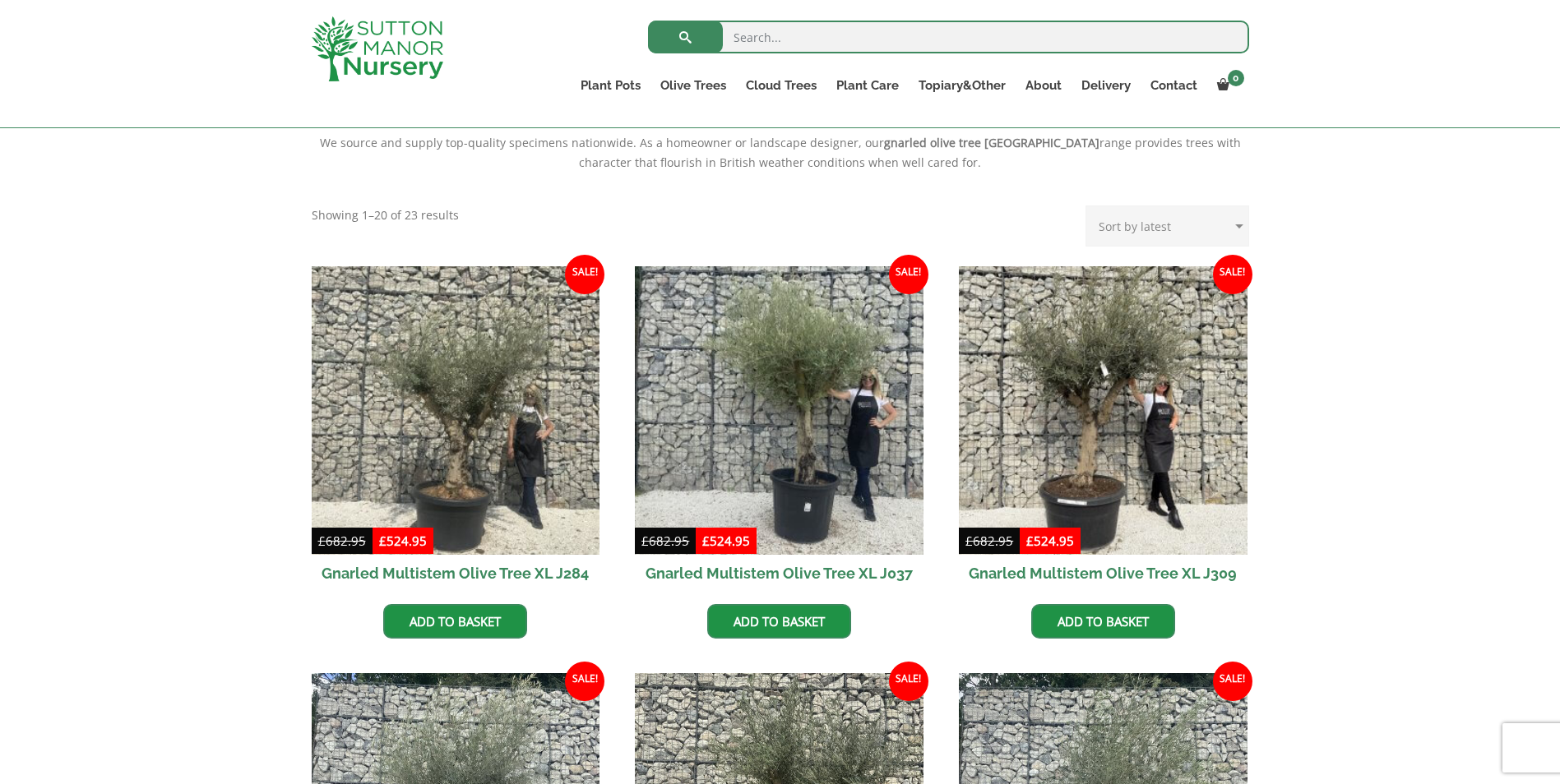
click at [1142, 220] on select "Sort by popularity Sort by latest Sort by price: low to high Sort by price: hig…" at bounding box center [1167, 226] width 163 height 41
select select "price"
click at [1089, 206] on select "Sort by popularity Sort by latest Sort by price: low to high Sort by price: hig…" at bounding box center [1167, 226] width 163 height 41
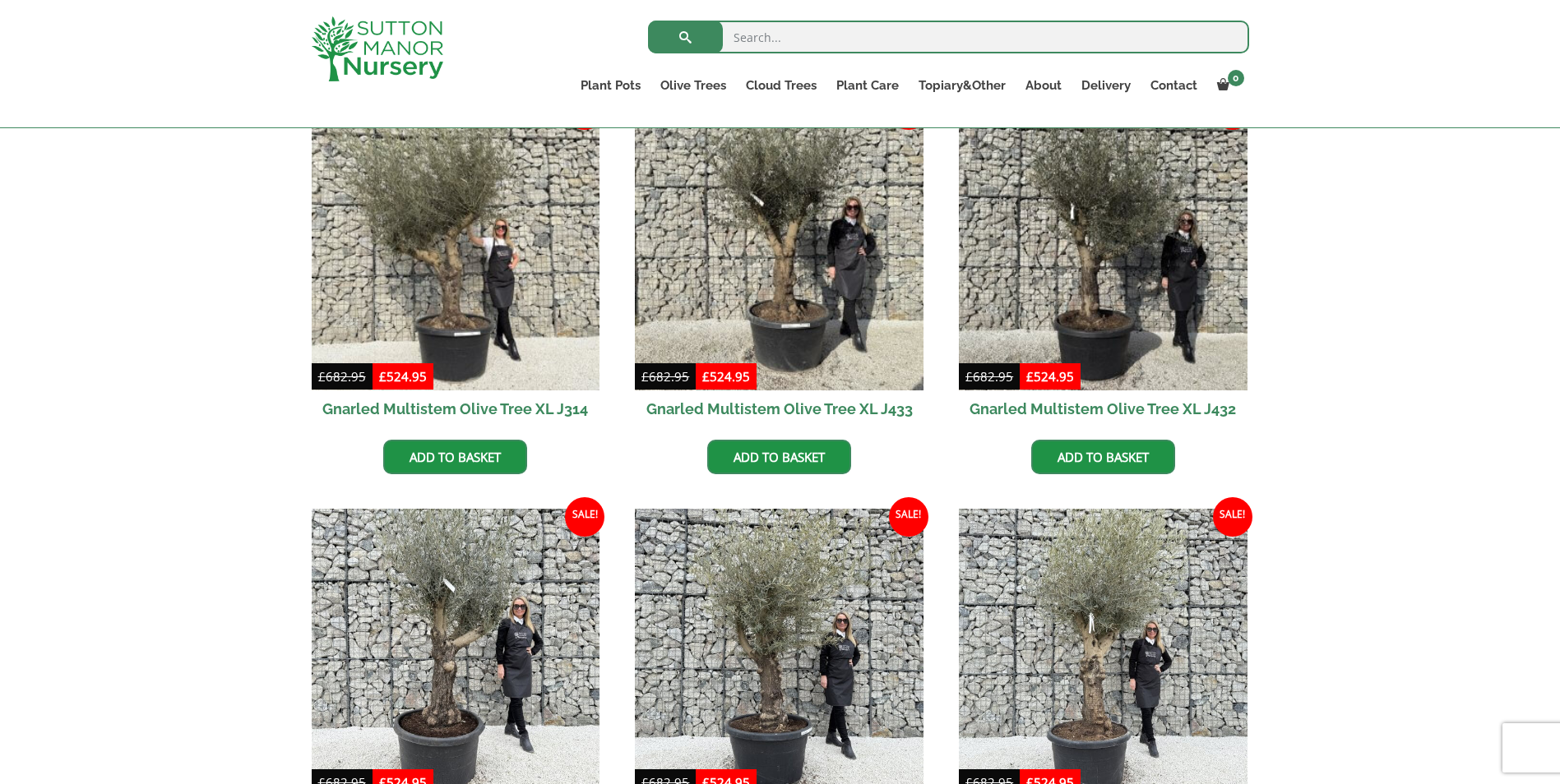
scroll to position [247, 0]
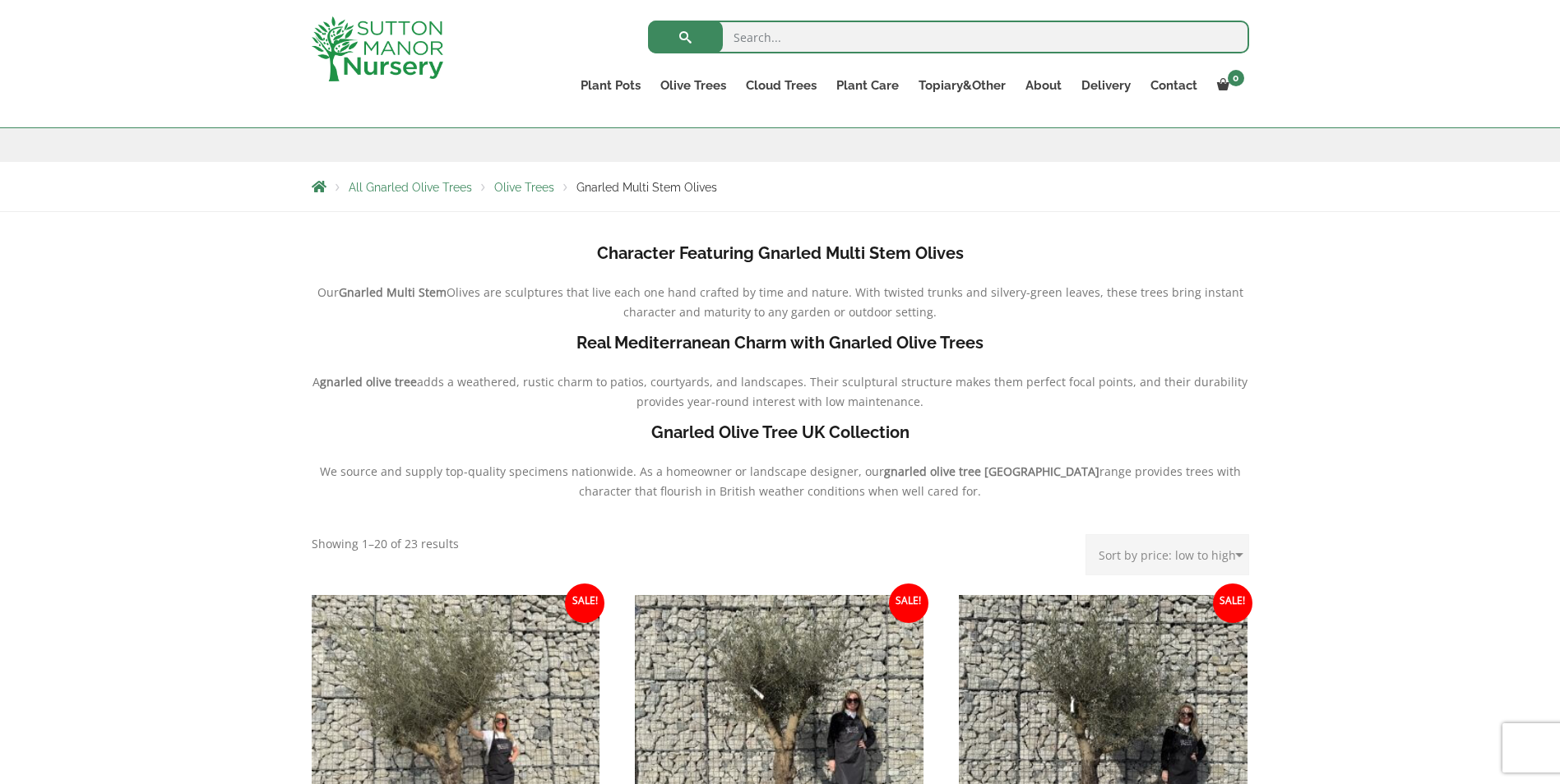
click at [412, 61] on img at bounding box center [377, 49] width 131 height 65
